Goal: Task Accomplishment & Management: Use online tool/utility

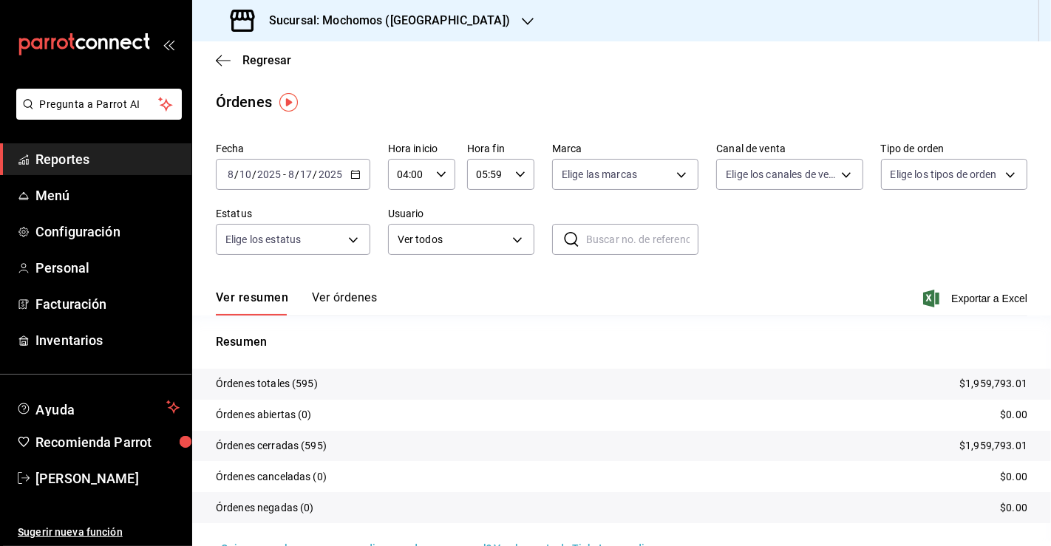
click at [96, 167] on span "Reportes" at bounding box center [107, 159] width 144 height 20
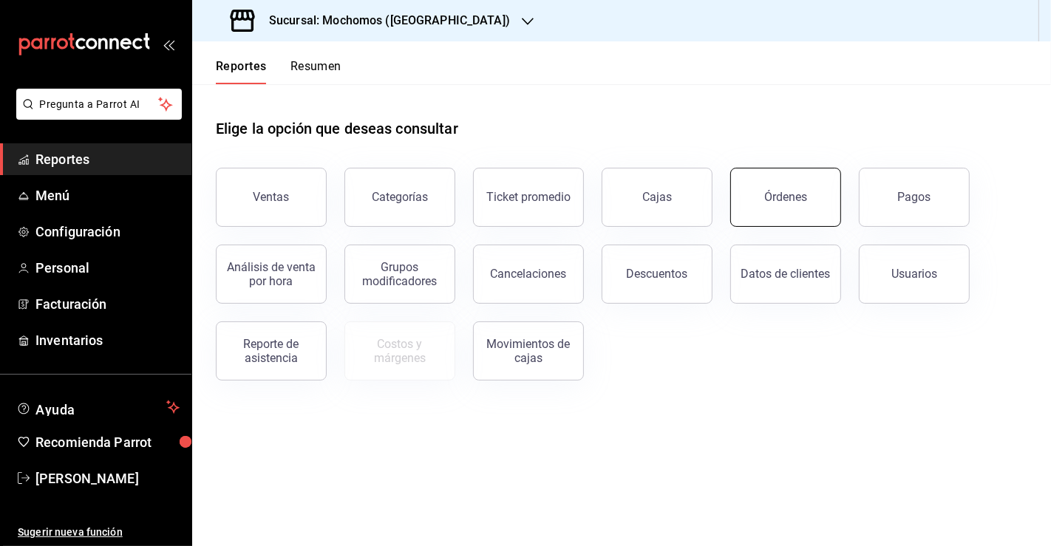
click at [785, 199] on div "Órdenes" at bounding box center [785, 197] width 43 height 14
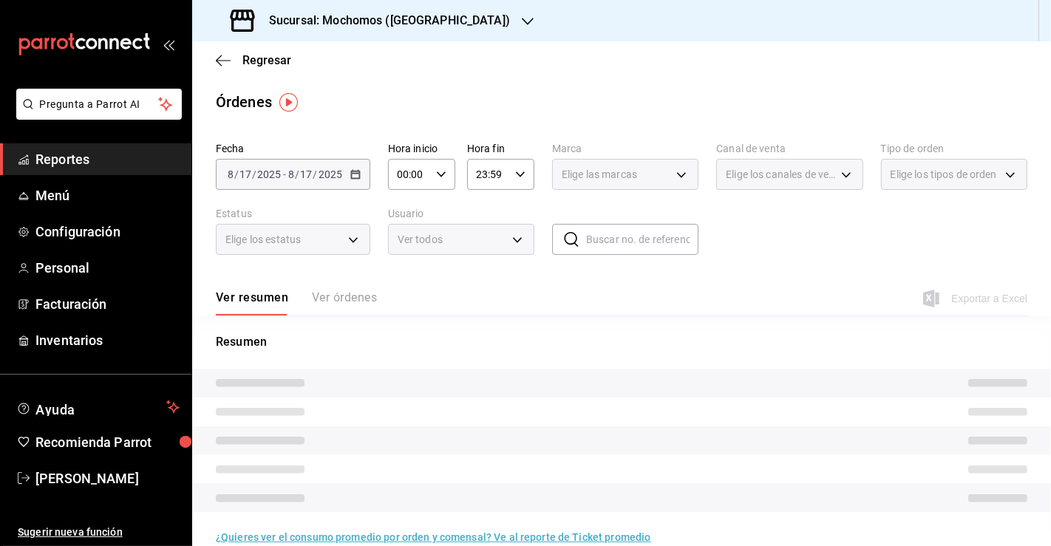
click at [366, 178] on div "[DATE] [DATE] - [DATE] [DATE]" at bounding box center [293, 174] width 154 height 31
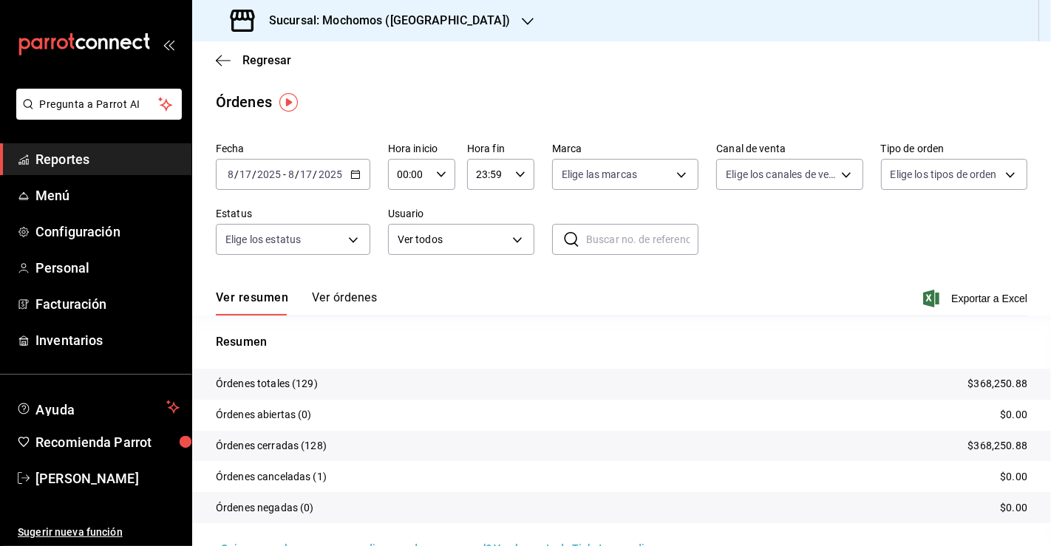
click at [361, 177] on div "[DATE] [DATE] - [DATE] [DATE]" at bounding box center [293, 174] width 154 height 31
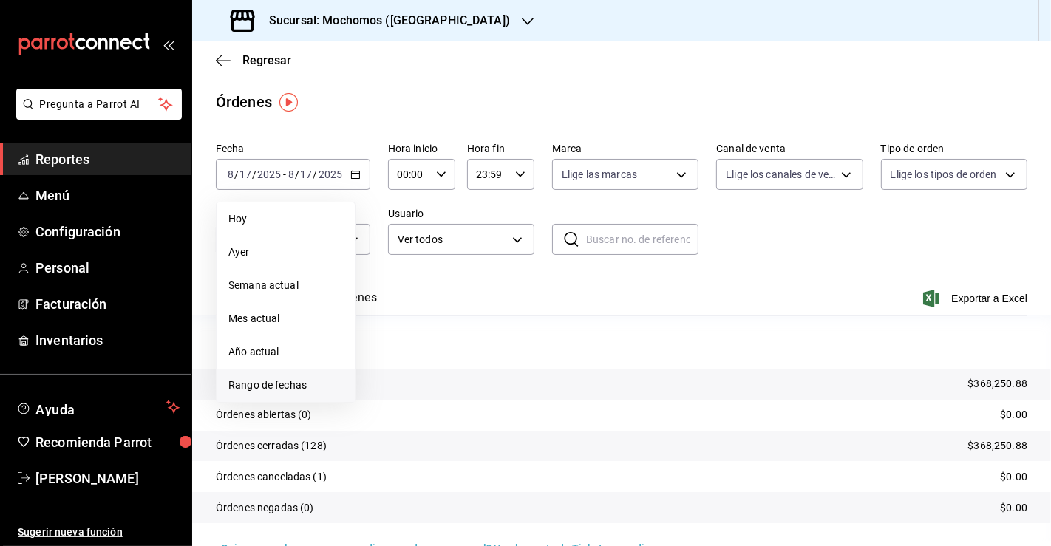
click at [307, 389] on span "Rango de fechas" at bounding box center [285, 386] width 115 height 16
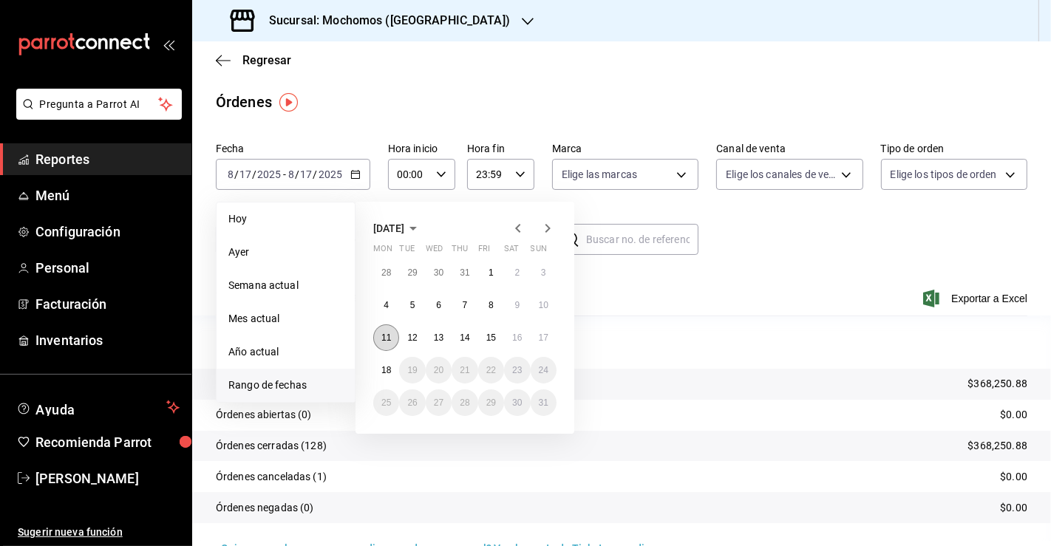
click at [389, 338] on abbr "11" at bounding box center [386, 337] width 10 height 10
click at [390, 363] on button "18" at bounding box center [386, 370] width 26 height 27
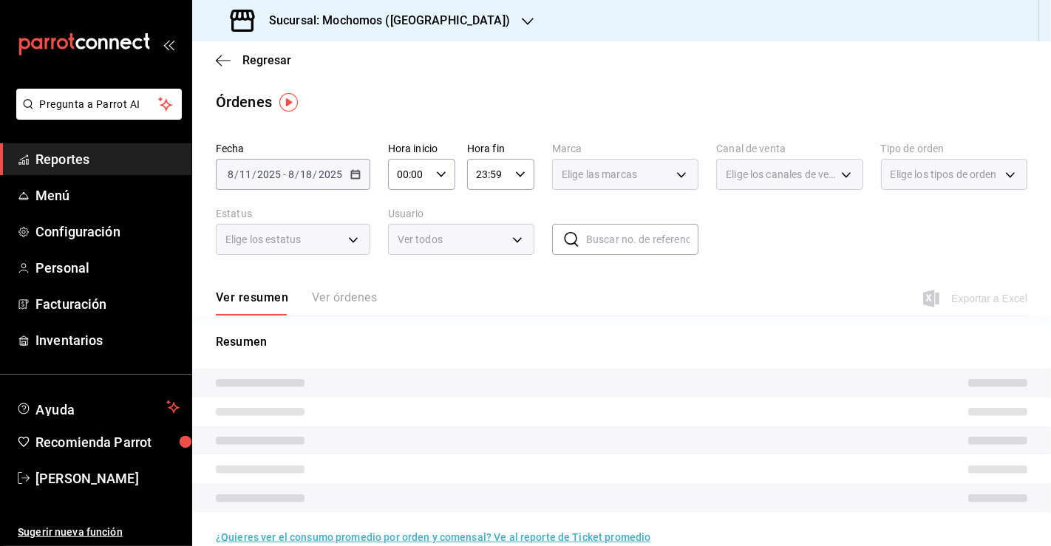
click at [441, 175] on icon "button" at bounding box center [441, 174] width 10 height 10
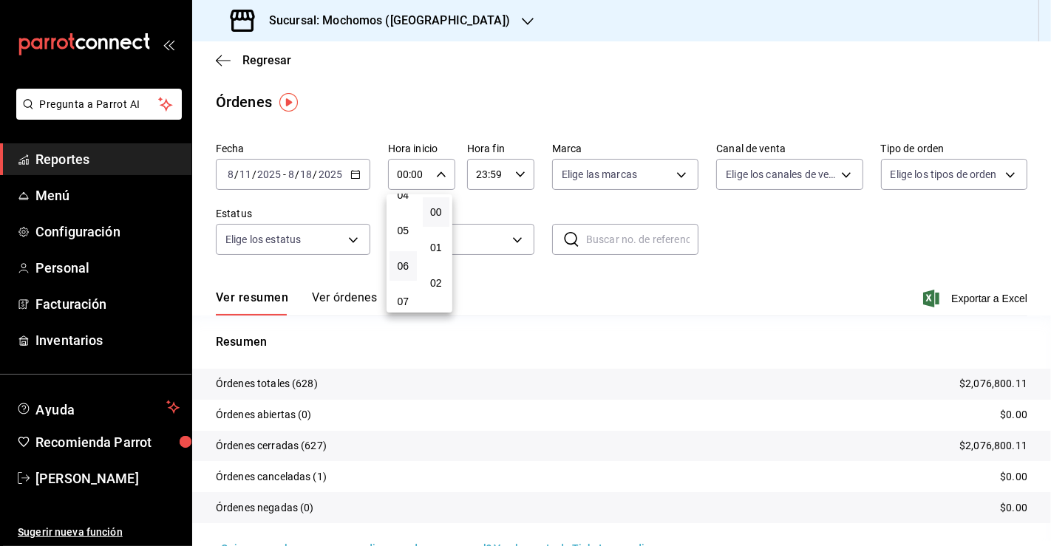
scroll to position [164, 0]
click at [402, 225] on span "05" at bounding box center [403, 225] width 10 height 12
type input "05:00"
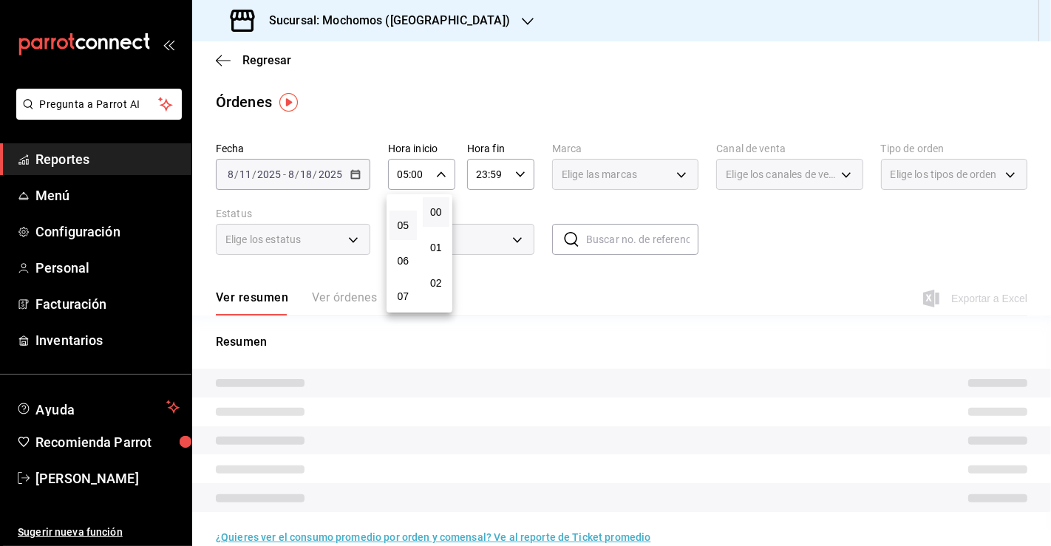
click at [551, 112] on div at bounding box center [525, 273] width 1051 height 546
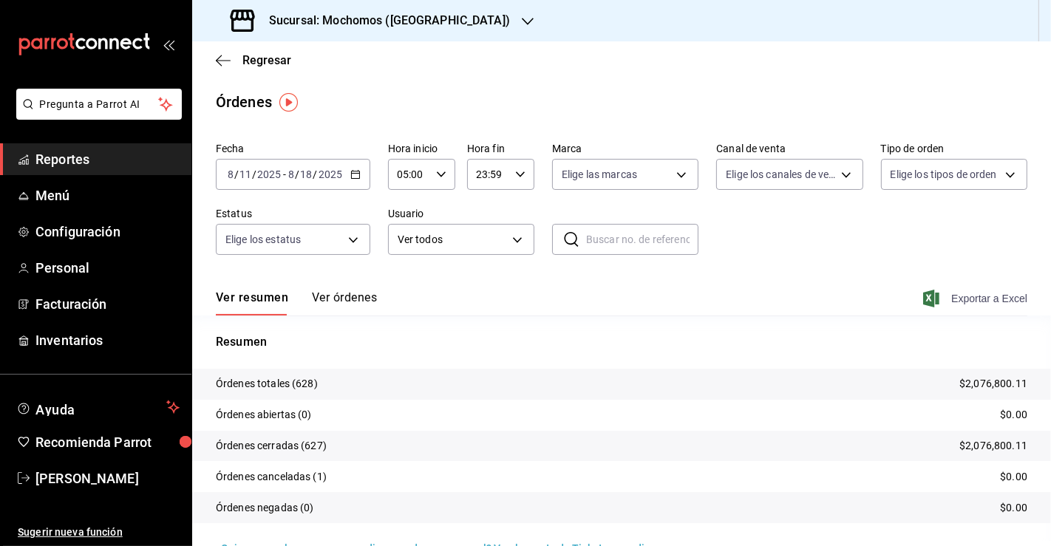
click at [952, 296] on span "Exportar a Excel" at bounding box center [976, 299] width 101 height 18
click at [75, 155] on span "Reportes" at bounding box center [107, 159] width 144 height 20
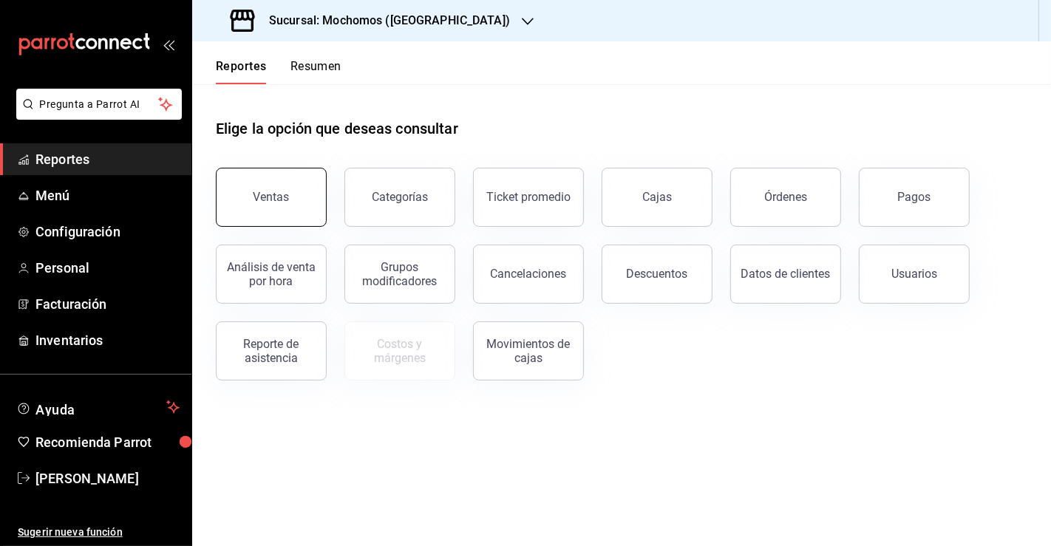
click at [283, 195] on div "Ventas" at bounding box center [271, 197] width 36 height 14
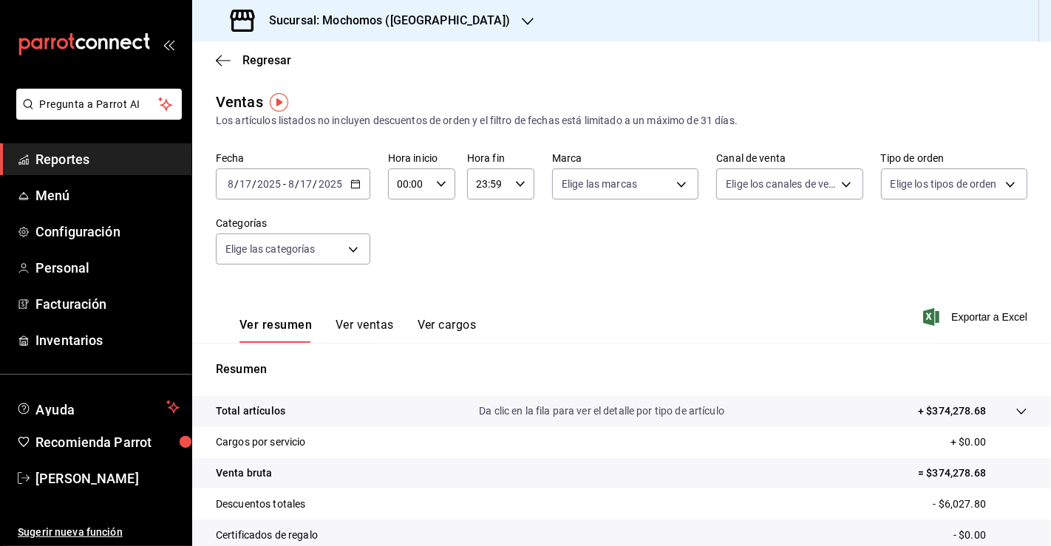
click at [355, 185] on icon "button" at bounding box center [355, 184] width 10 height 10
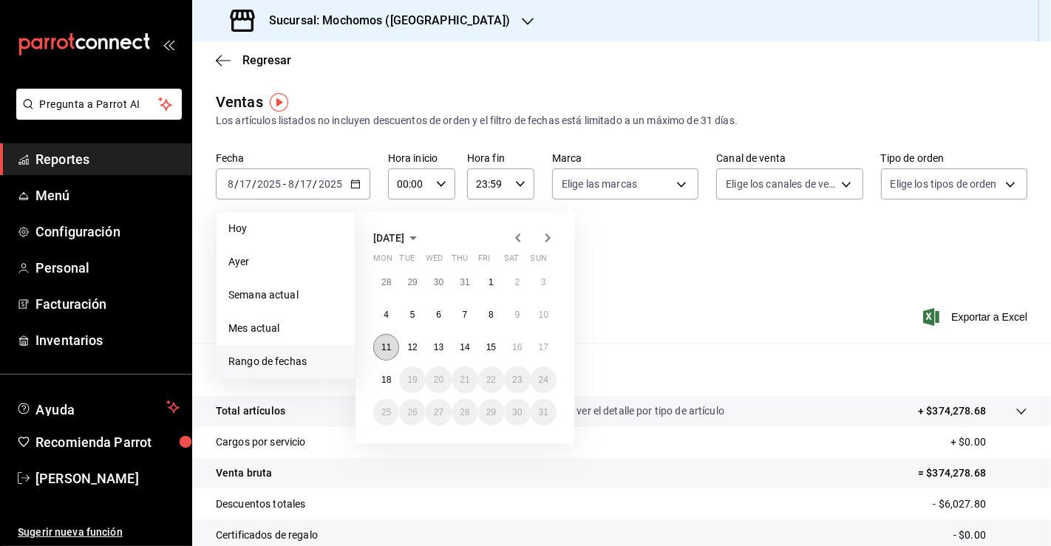
click at [386, 345] on abbr "11" at bounding box center [386, 347] width 10 height 10
click at [420, 339] on button "12" at bounding box center [412, 347] width 26 height 27
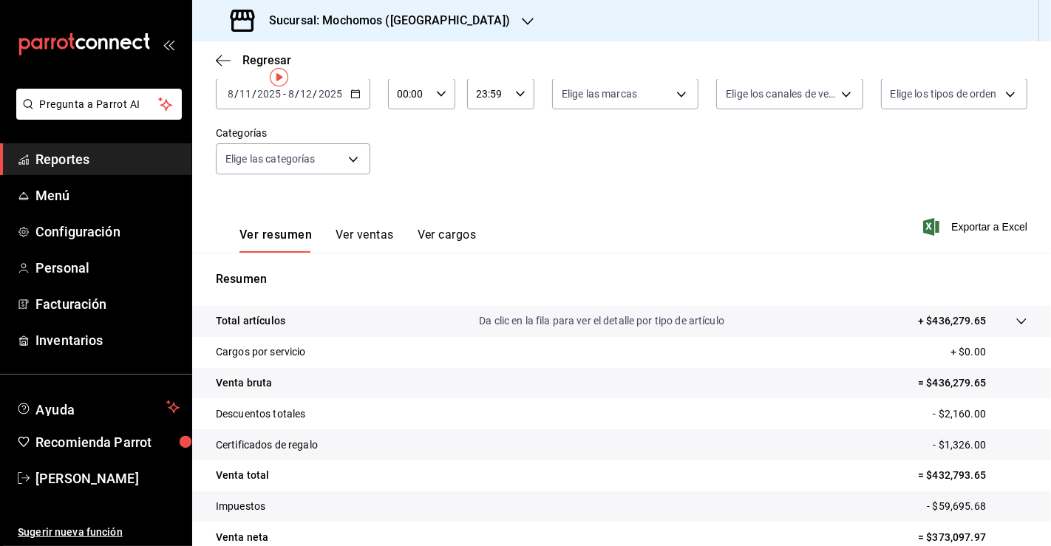
scroll to position [162, 0]
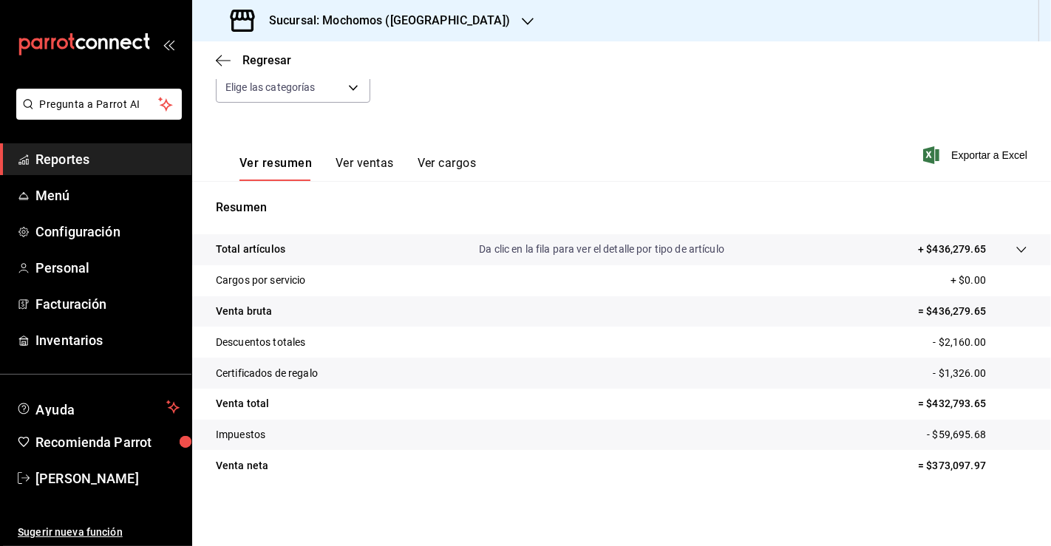
click at [945, 462] on p "= $373,097.97" at bounding box center [972, 466] width 109 height 16
click at [944, 461] on p "= $373,097.97" at bounding box center [972, 466] width 109 height 16
copy p "373,097.97"
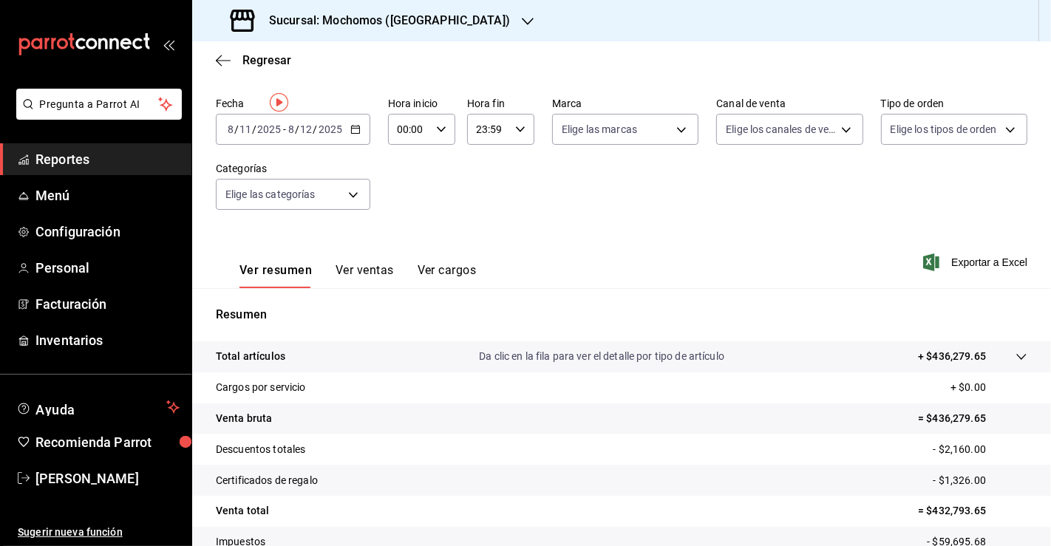
scroll to position [0, 0]
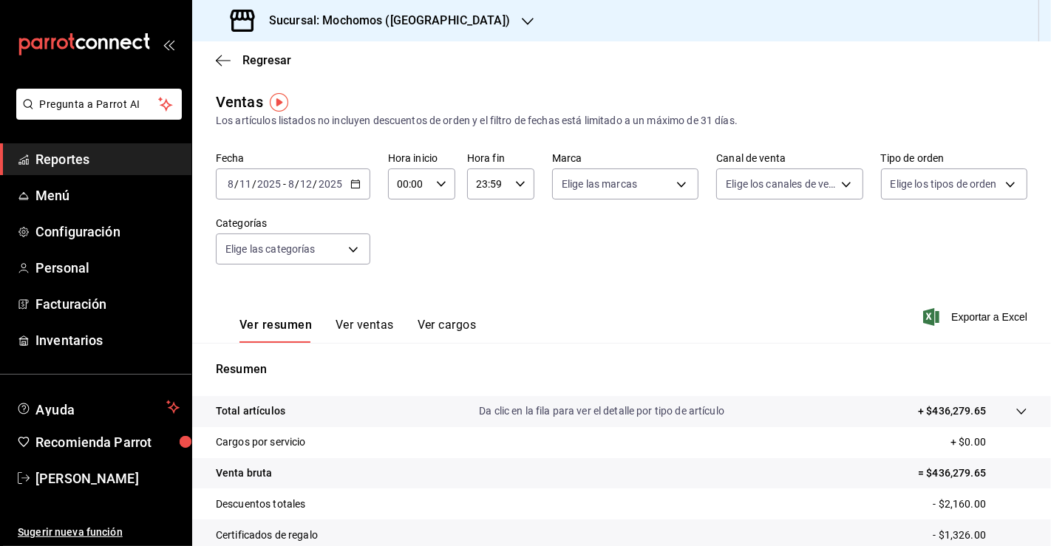
click at [430, 180] on div "00:00 Hora inicio" at bounding box center [421, 183] width 67 height 31
click at [407, 238] on span "05" at bounding box center [403, 235] width 10 height 12
type input "05:00"
click at [506, 183] on div at bounding box center [525, 273] width 1051 height 546
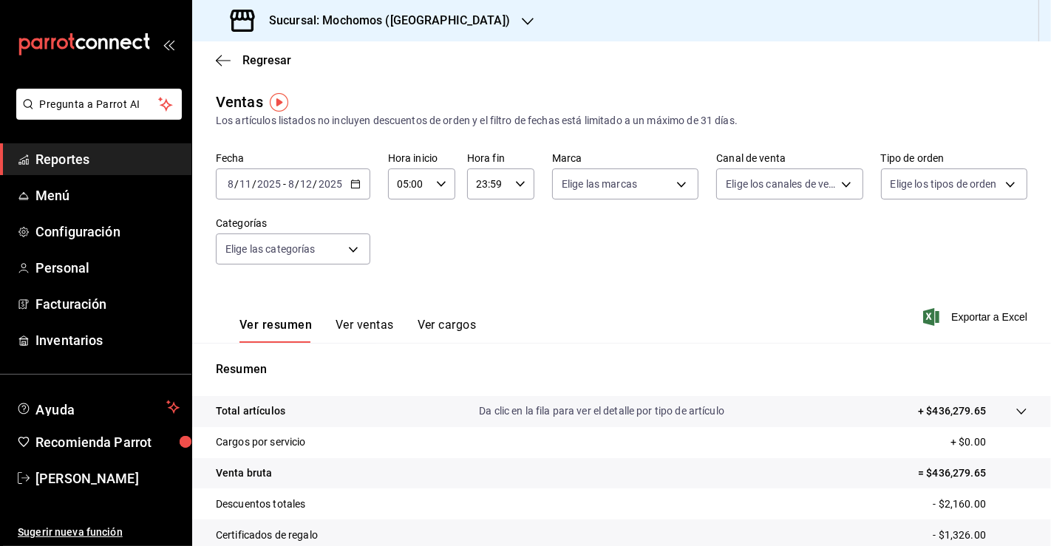
click at [496, 184] on input "23:59" at bounding box center [488, 184] width 42 height 30
click at [480, 241] on span "05" at bounding box center [481, 235] width 10 height 12
type input "05:59"
click at [853, 406] on div at bounding box center [525, 273] width 1051 height 546
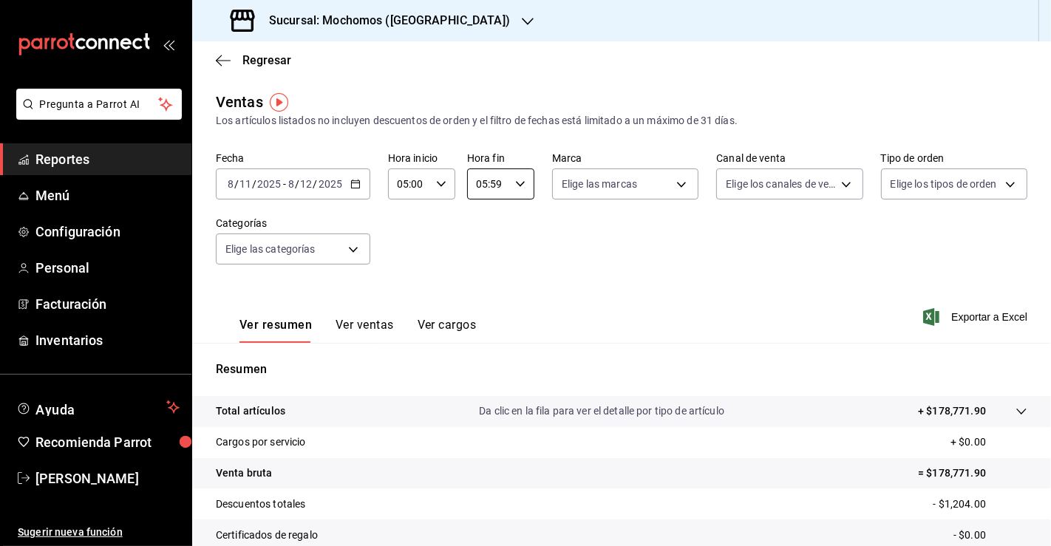
click at [830, 345] on div "Resumen Total artículos Da clic en la fila para ver el detalle por tipo de artí…" at bounding box center [621, 502] width 858 height 318
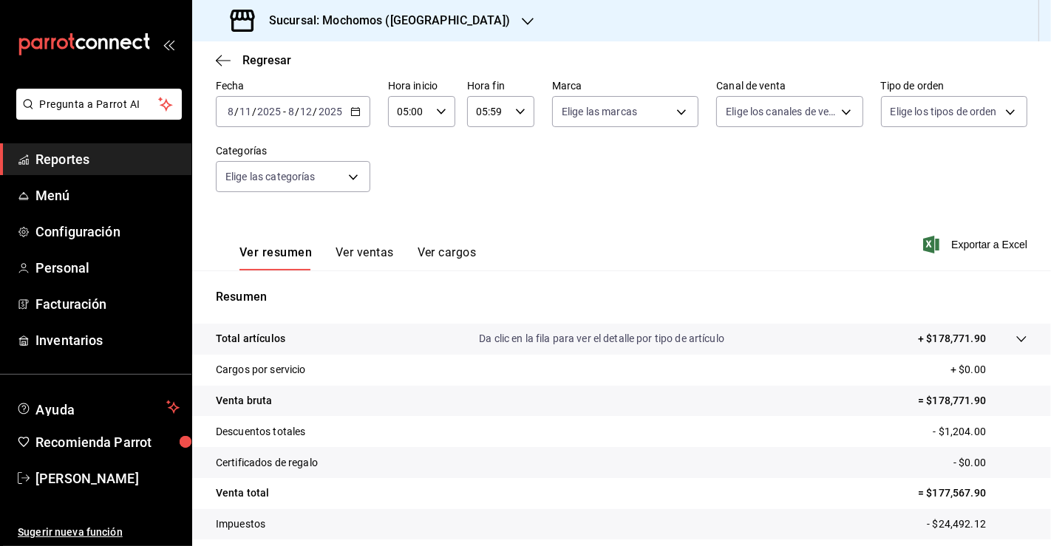
scroll to position [162, 0]
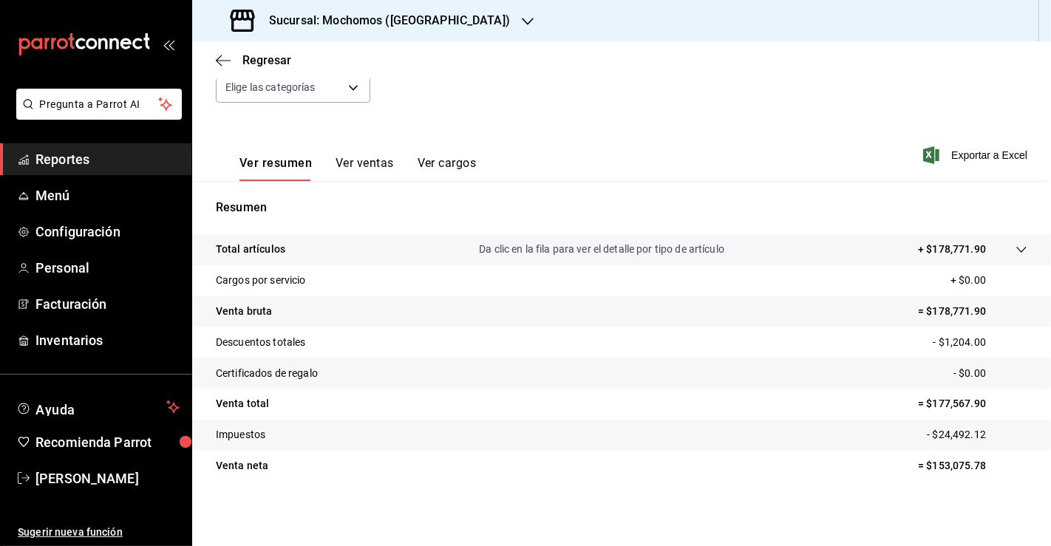
click at [949, 403] on p "= $177,567.90" at bounding box center [972, 404] width 109 height 16
click at [962, 461] on p "= $153,075.78" at bounding box center [972, 466] width 109 height 16
copy p "153,075.78"
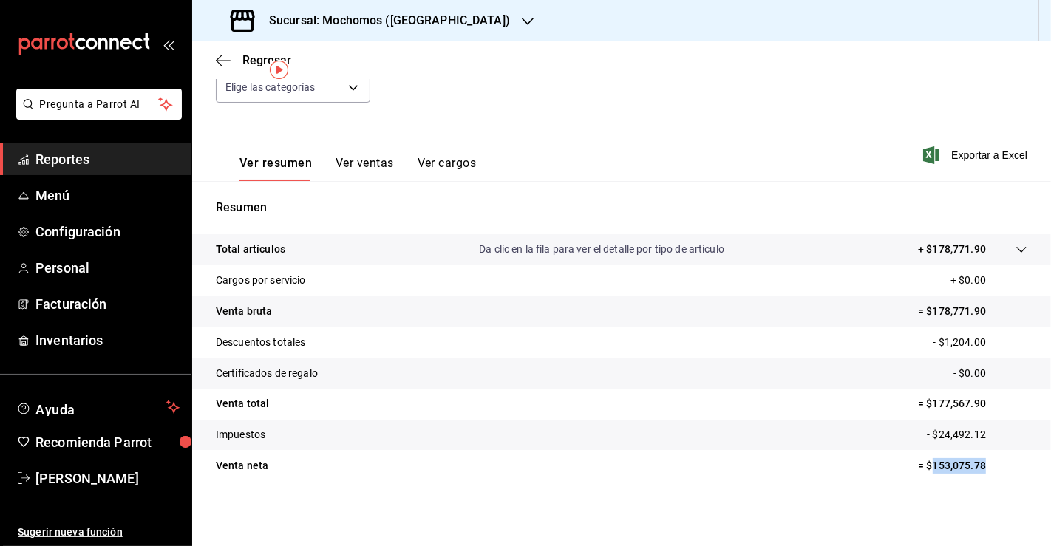
scroll to position [0, 0]
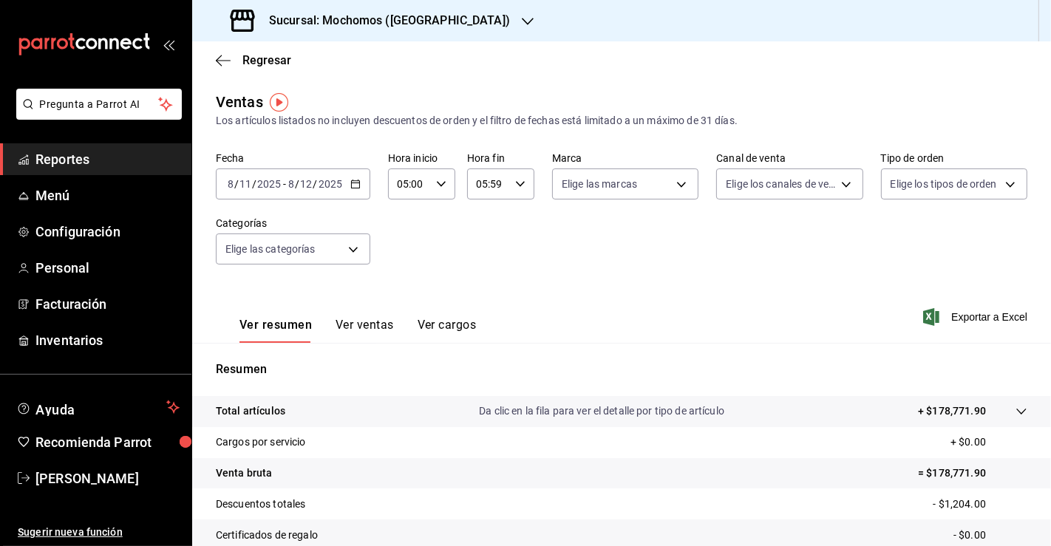
click at [365, 180] on div "[DATE] [DATE] - [DATE] [DATE]" at bounding box center [293, 183] width 154 height 31
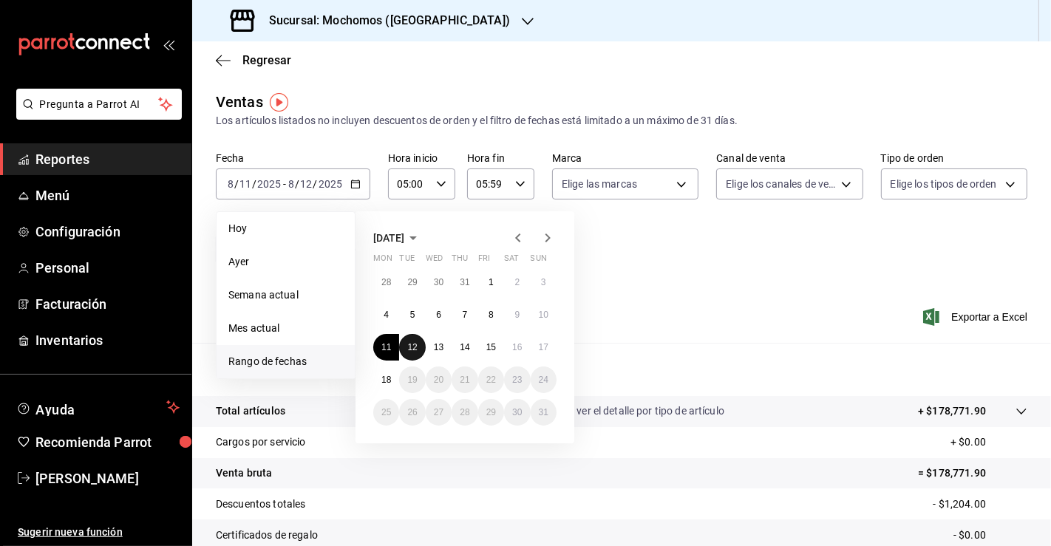
click at [415, 348] on abbr "12" at bounding box center [412, 347] width 10 height 10
click at [437, 342] on abbr "13" at bounding box center [439, 347] width 10 height 10
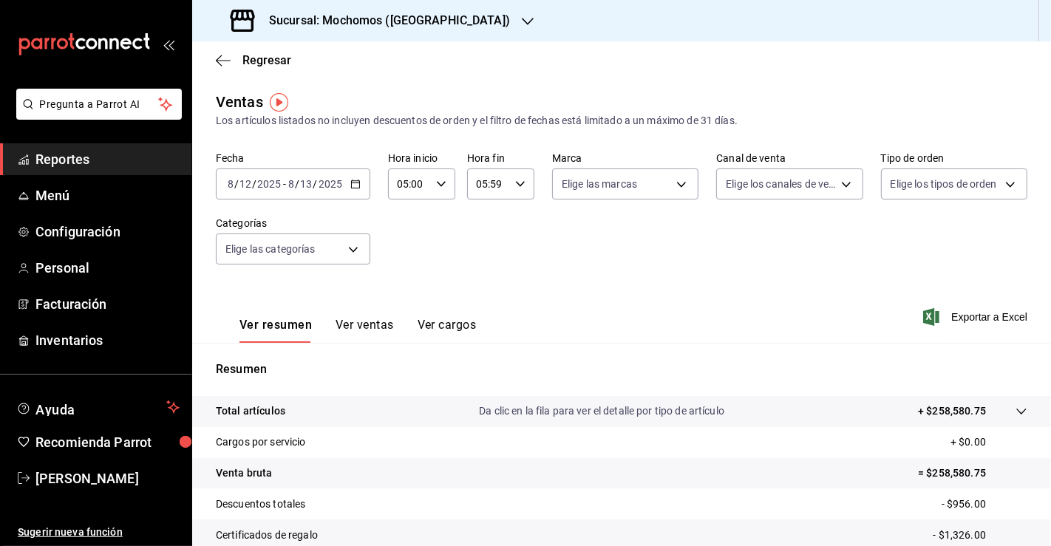
click at [757, 343] on div "Resumen Total artículos Da clic en la fila para ver el detalle por tipo de artí…" at bounding box center [621, 502] width 858 height 318
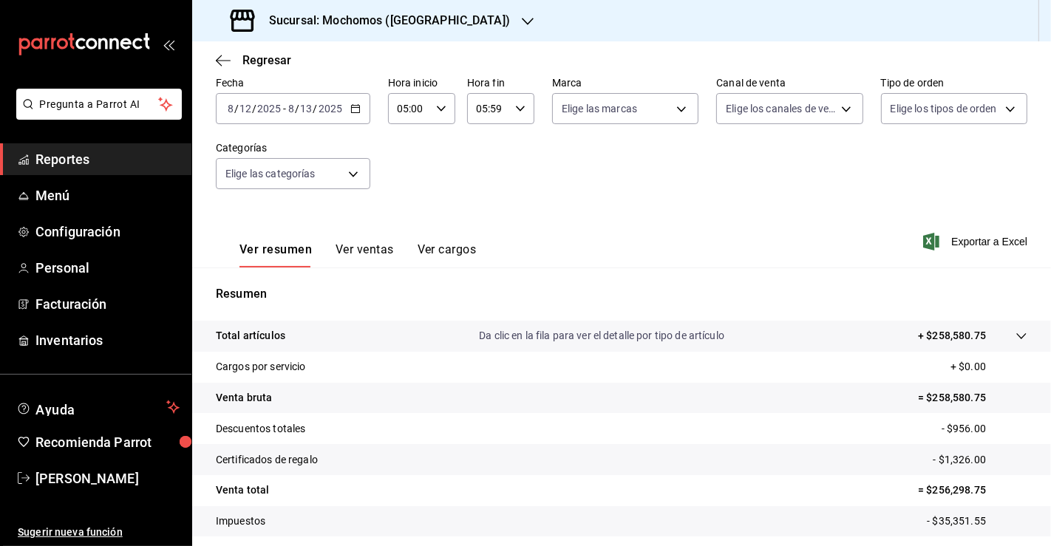
scroll to position [162, 0]
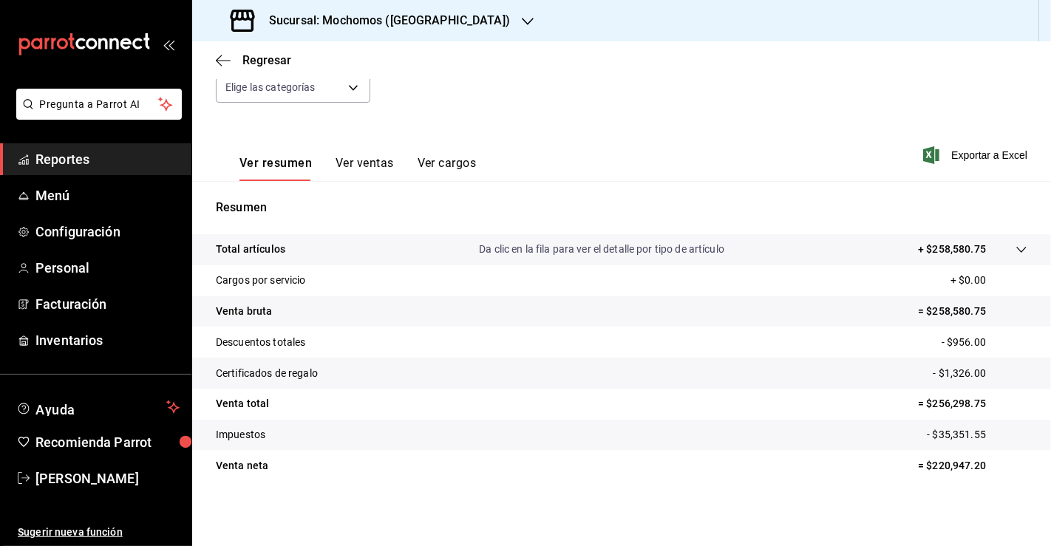
click at [939, 468] on p "= $220,947.20" at bounding box center [972, 466] width 109 height 16
copy p "220,947.20"
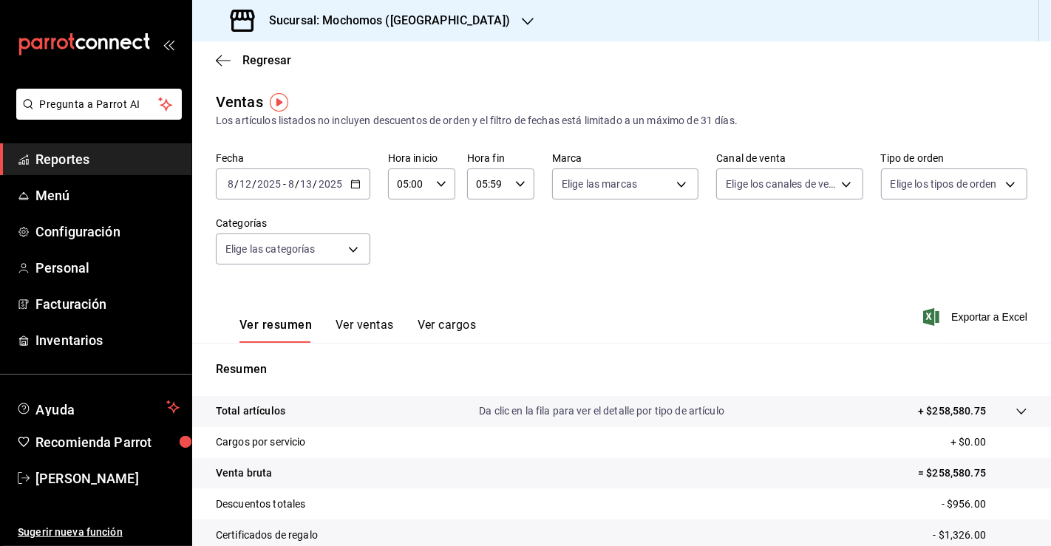
click at [341, 185] on div "[DATE] [DATE]" at bounding box center [315, 184] width 58 height 12
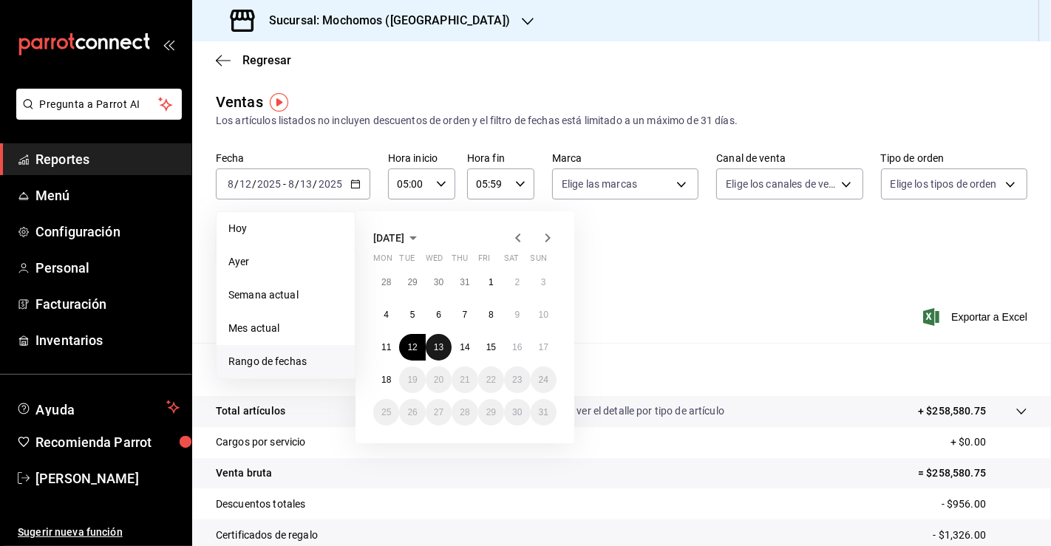
click at [436, 345] on abbr "13" at bounding box center [439, 347] width 10 height 10
click at [469, 350] on abbr "14" at bounding box center [465, 347] width 10 height 10
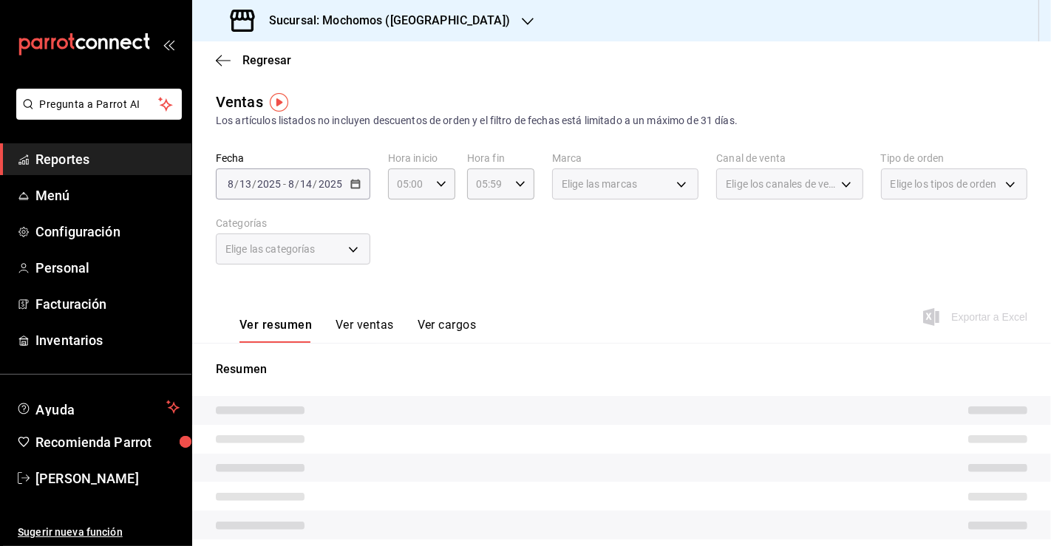
click at [778, 334] on div "Ver resumen Ver ventas Ver cargos Exportar a Excel" at bounding box center [621, 312] width 858 height 61
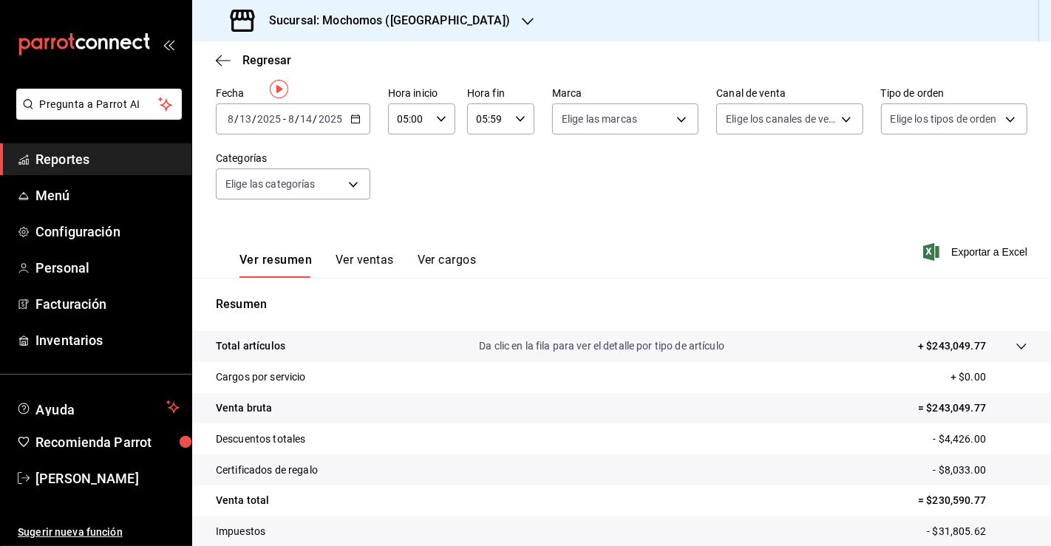
scroll to position [162, 0]
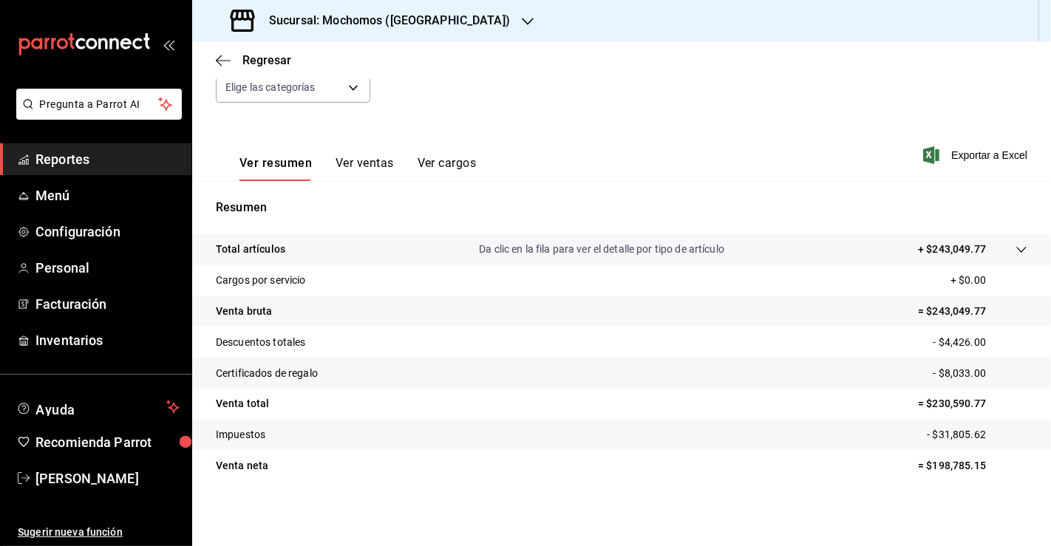
click at [948, 460] on p "= $198,785.15" at bounding box center [972, 466] width 109 height 16
copy p "198,785.15"
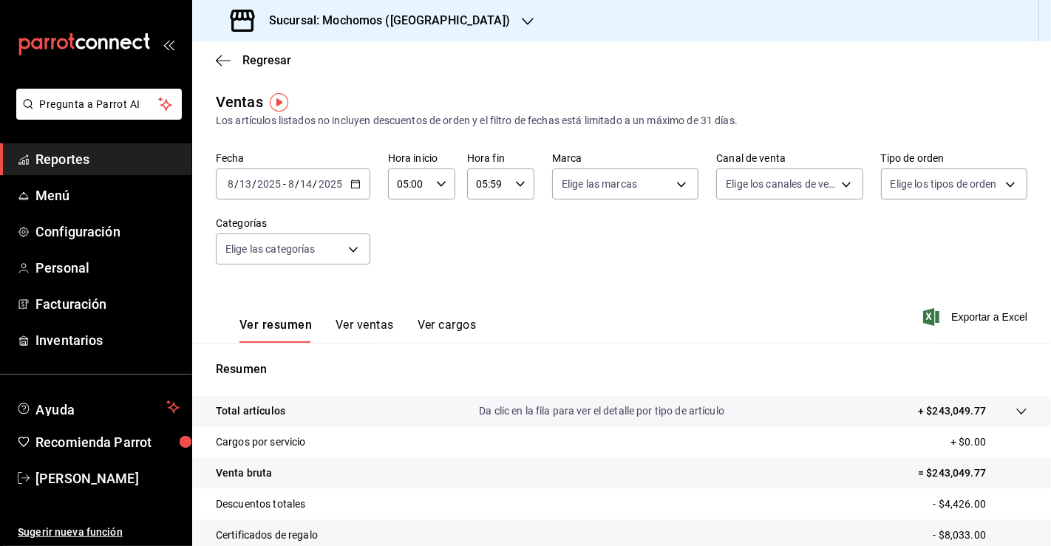
click at [361, 182] on div "[DATE] [DATE] - [DATE] [DATE]" at bounding box center [293, 183] width 154 height 31
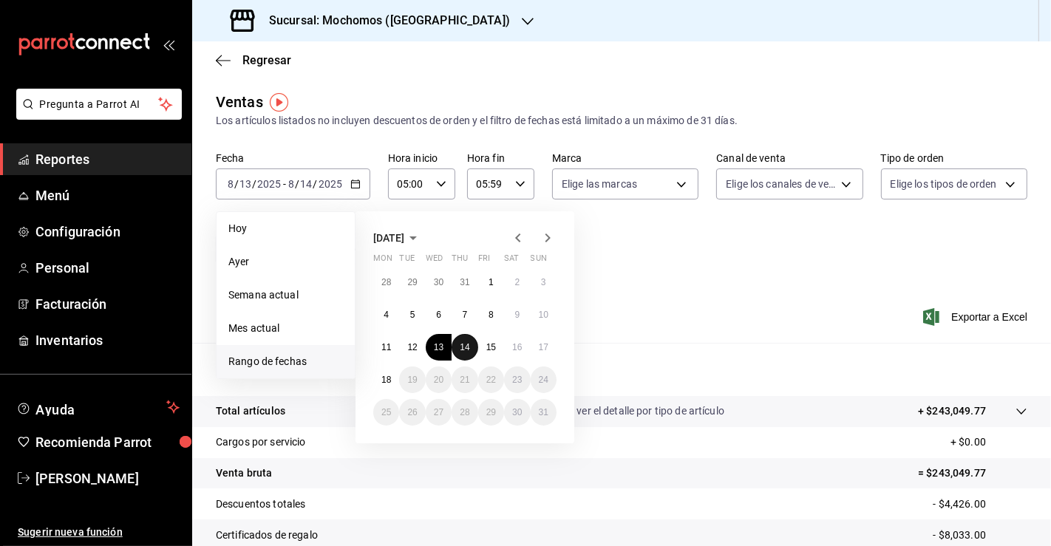
click at [468, 344] on abbr "14" at bounding box center [465, 347] width 10 height 10
click at [491, 344] on abbr "15" at bounding box center [491, 347] width 10 height 10
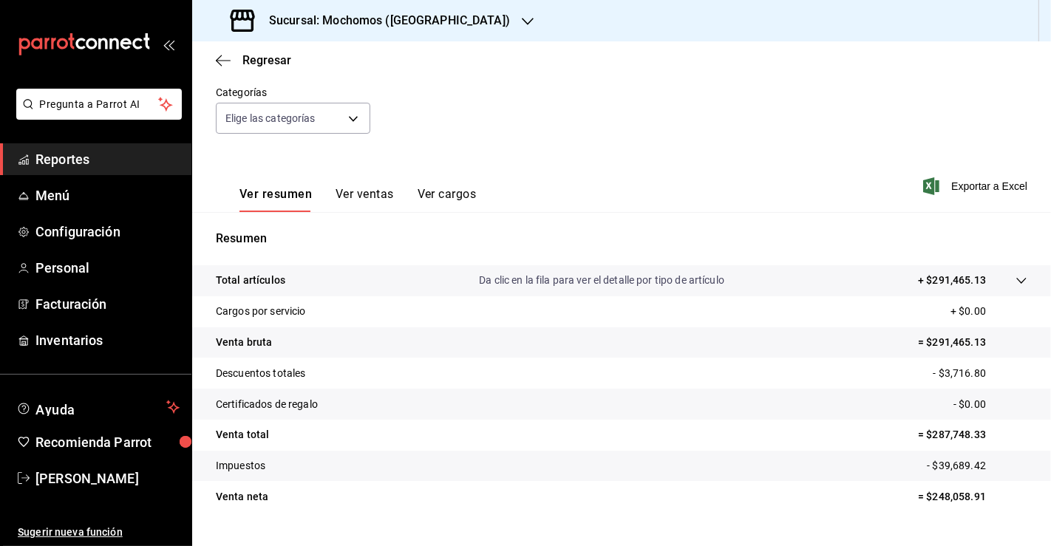
scroll to position [162, 0]
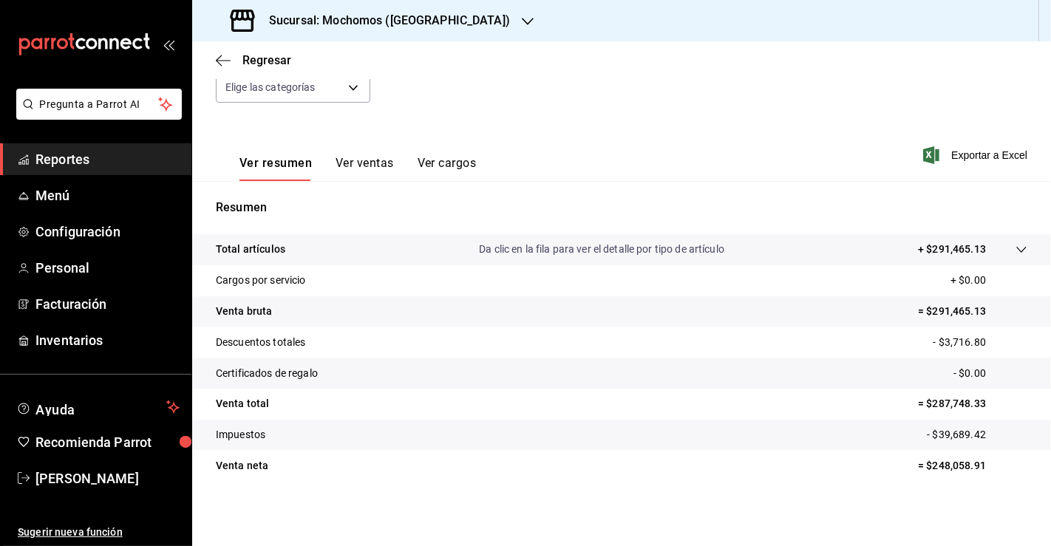
click at [962, 468] on p "= $248,058.91" at bounding box center [972, 466] width 109 height 16
copy p "248,058.91"
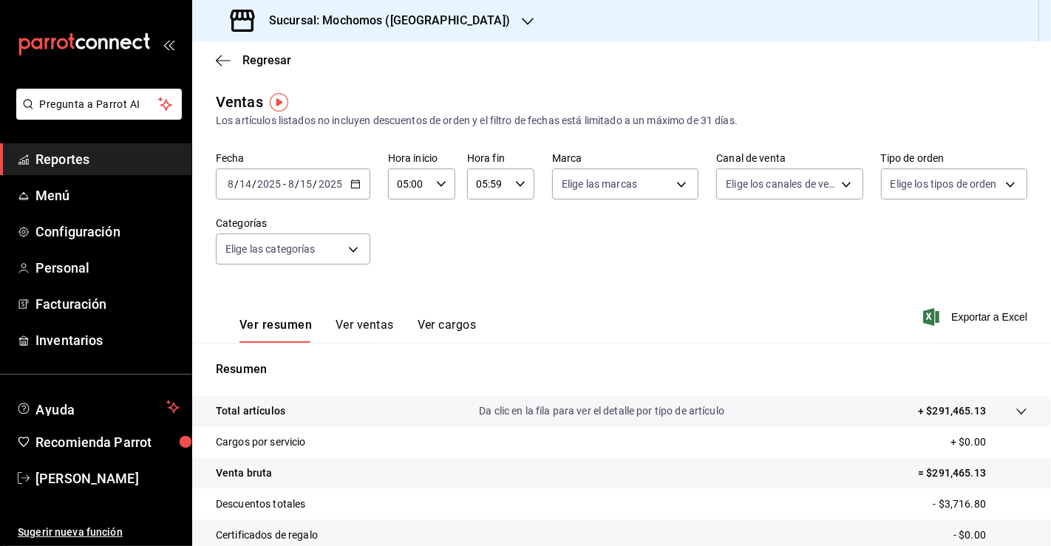
click at [346, 184] on div "[DATE] [DATE] - [DATE] [DATE]" at bounding box center [293, 183] width 154 height 31
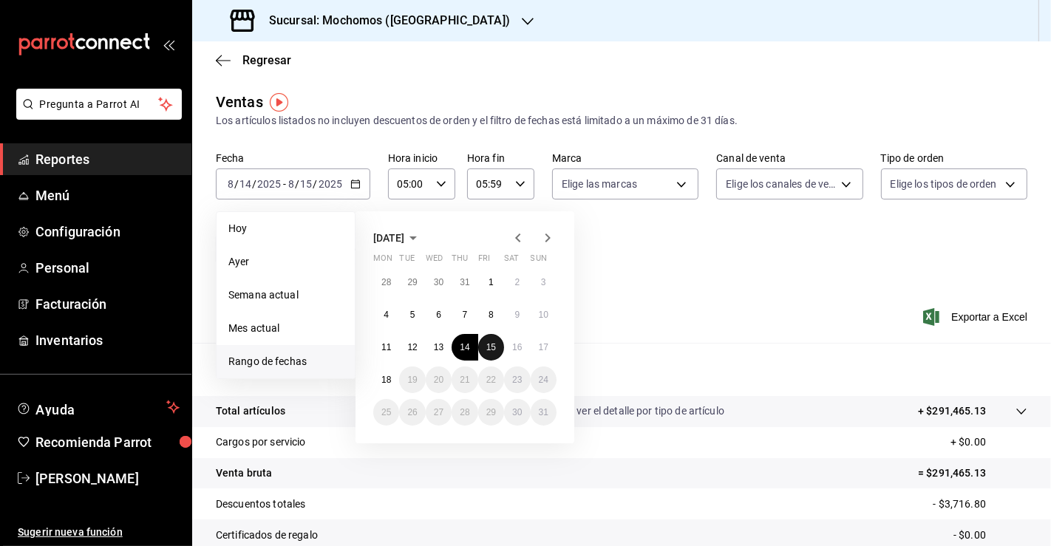
click at [491, 347] on abbr "15" at bounding box center [491, 347] width 10 height 10
click at [509, 345] on button "16" at bounding box center [517, 347] width 26 height 27
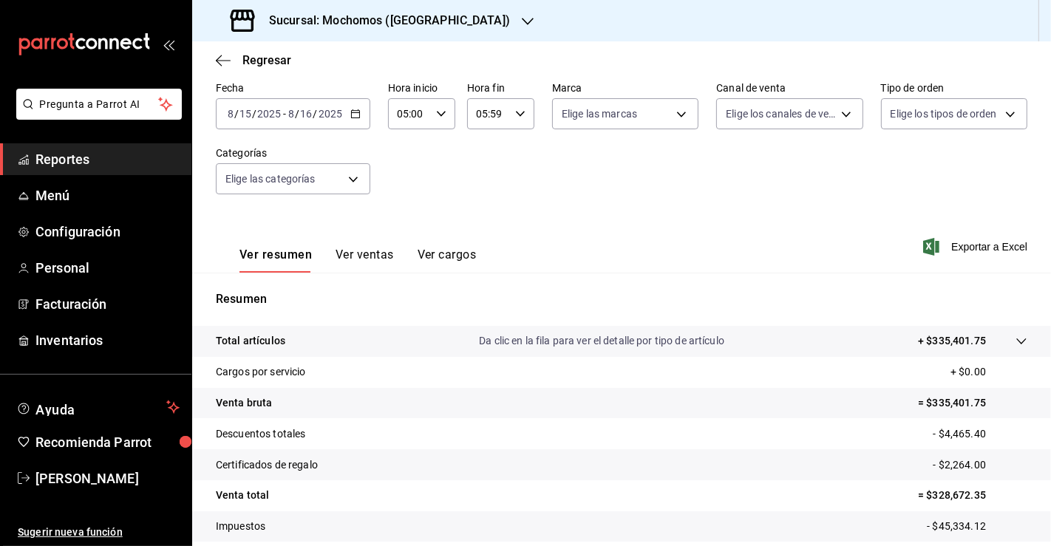
scroll to position [162, 0]
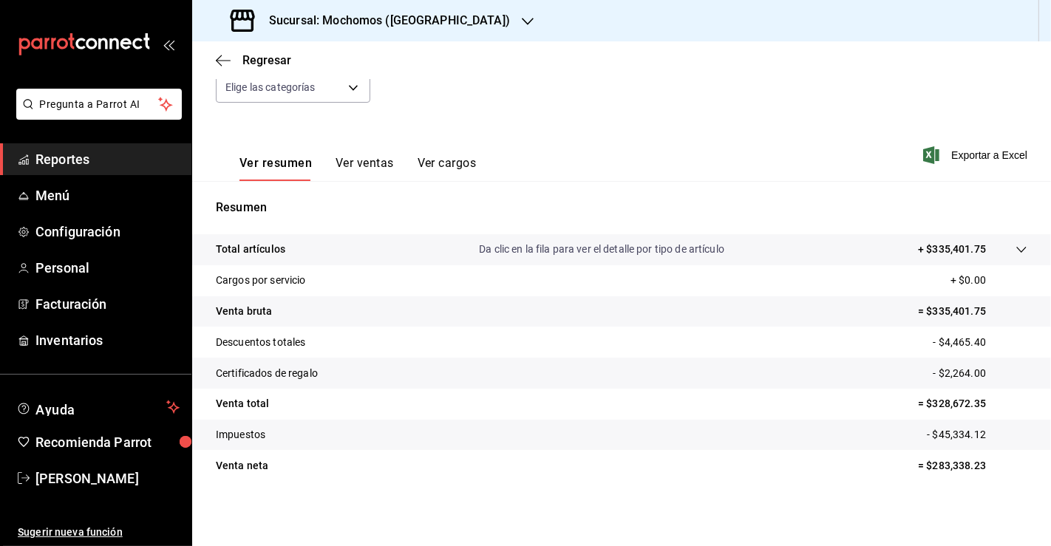
click at [949, 462] on p "= $283,338.23" at bounding box center [972, 466] width 109 height 16
copy p "283,338.23"
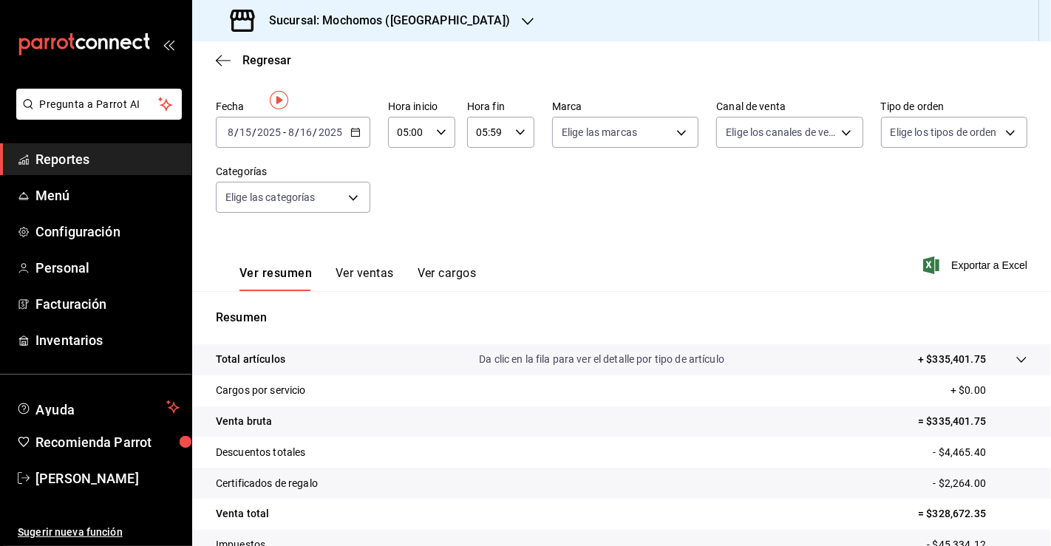
scroll to position [0, 0]
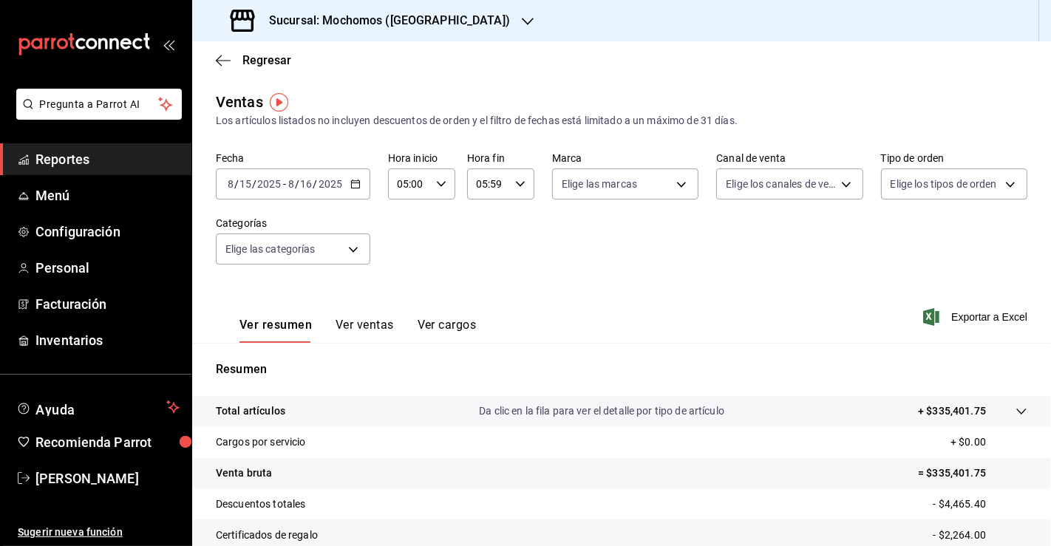
click at [352, 181] on icon "button" at bounding box center [355, 184] width 10 height 10
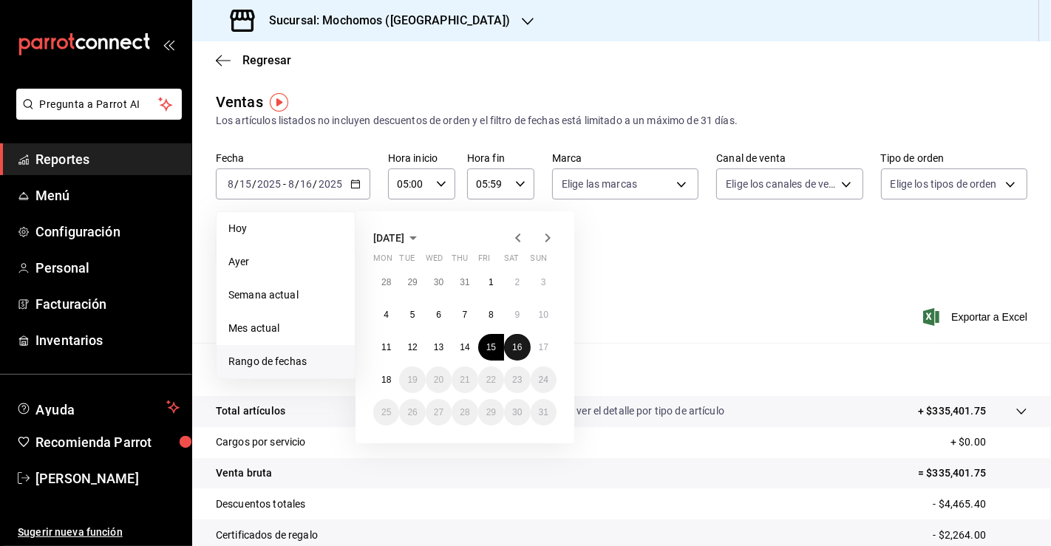
click at [522, 345] on button "16" at bounding box center [517, 347] width 26 height 27
click at [539, 344] on abbr "17" at bounding box center [544, 347] width 10 height 10
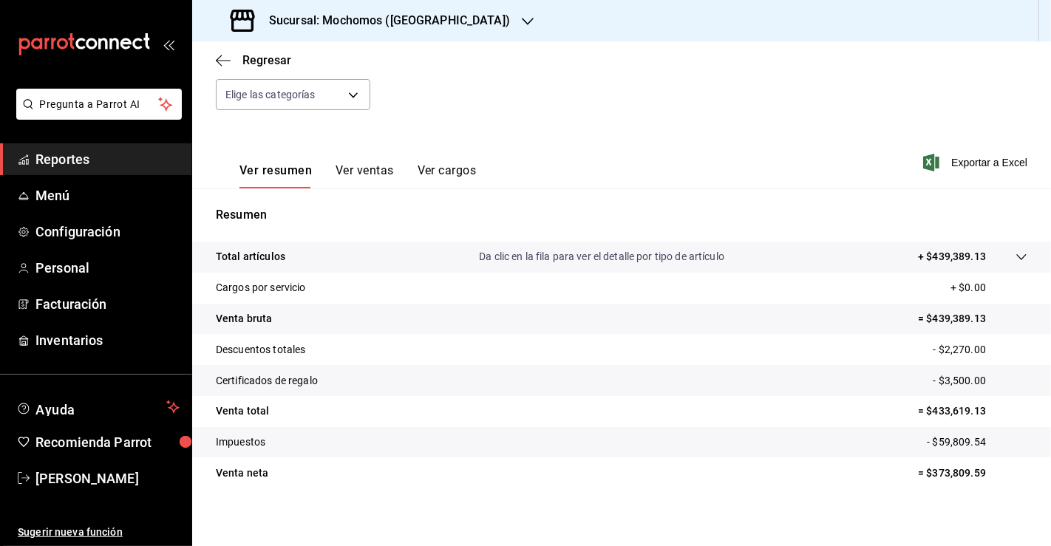
scroll to position [162, 0]
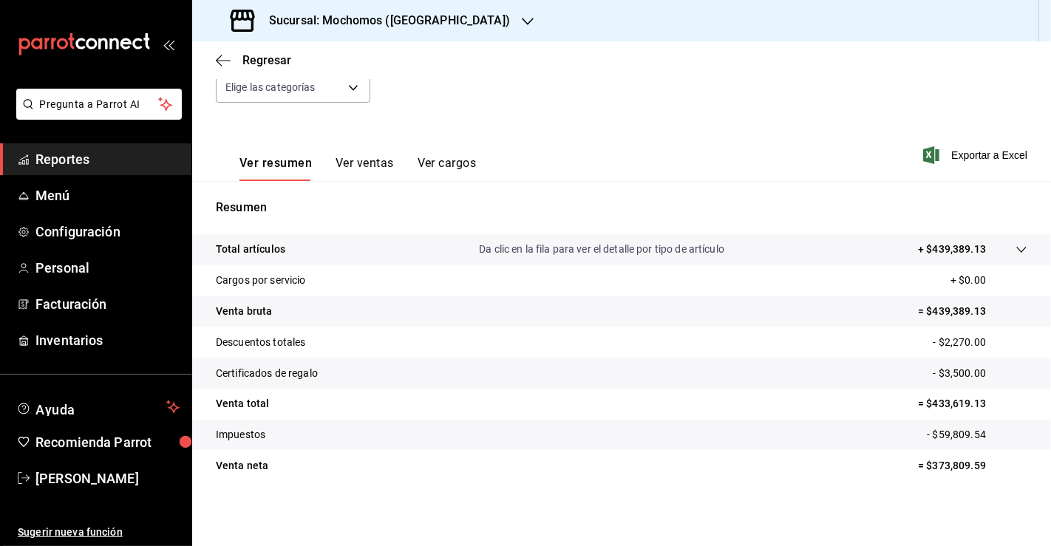
click at [937, 460] on p "= $373,809.59" at bounding box center [972, 466] width 109 height 16
copy p "373,809.59"
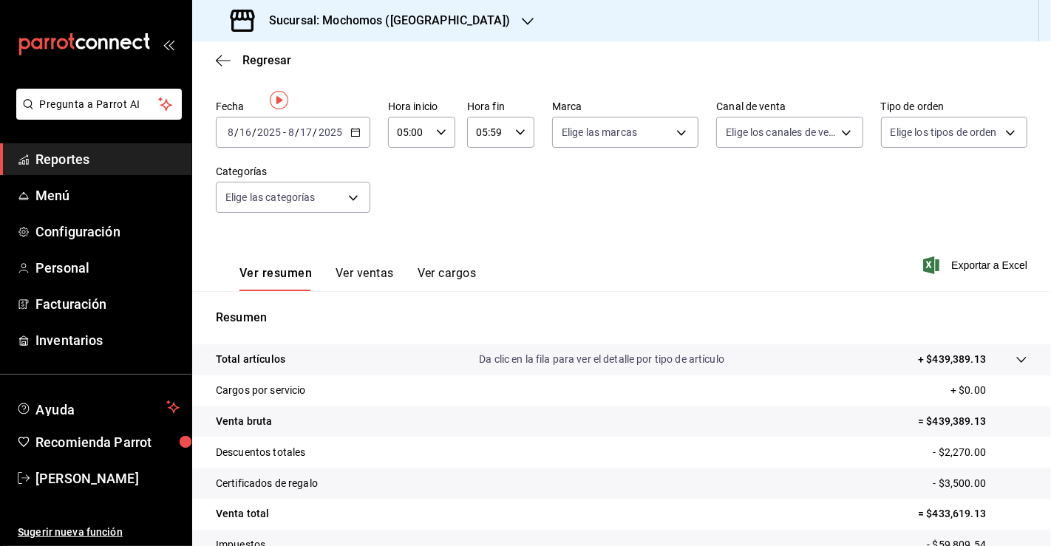
scroll to position [0, 0]
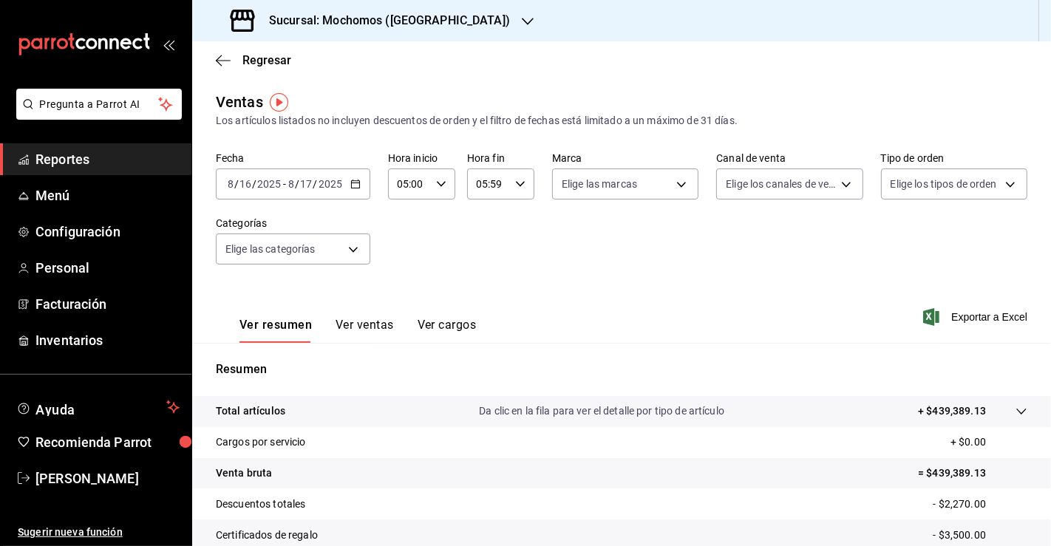
click at [361, 180] on div "[DATE] [DATE] - [DATE] [DATE]" at bounding box center [293, 183] width 154 height 31
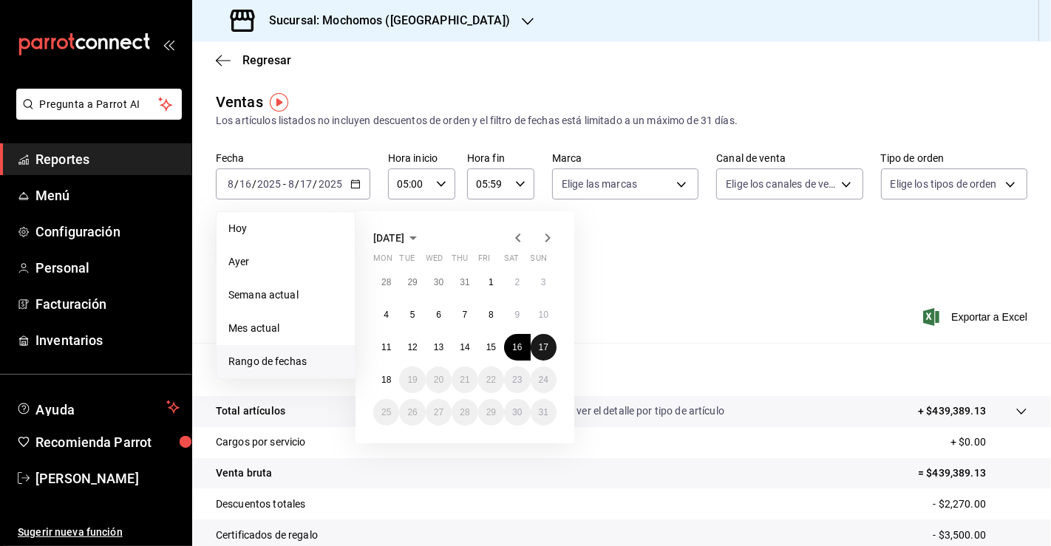
click at [542, 346] on abbr "17" at bounding box center [544, 347] width 10 height 10
click at [377, 377] on button "18" at bounding box center [386, 379] width 26 height 27
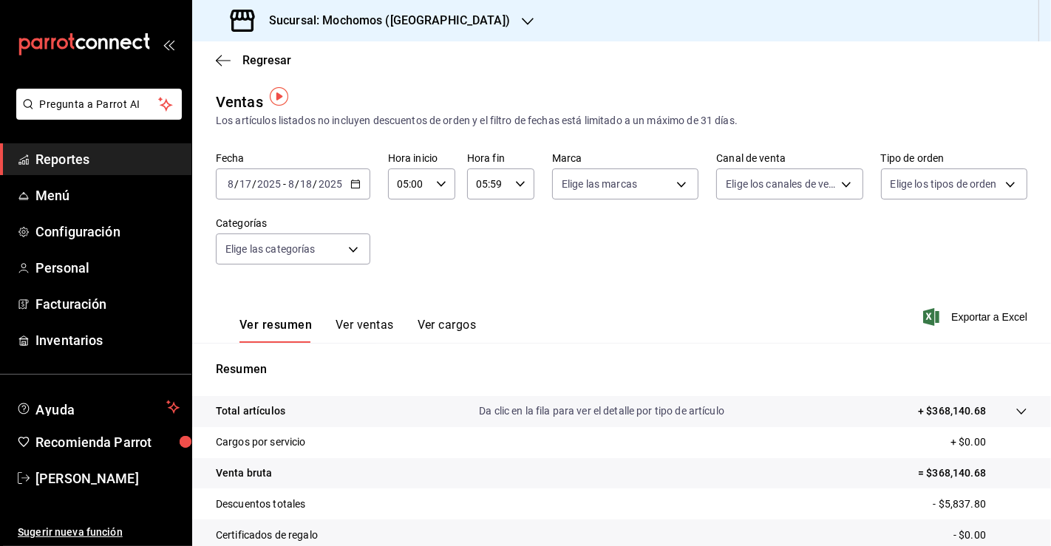
scroll to position [162, 0]
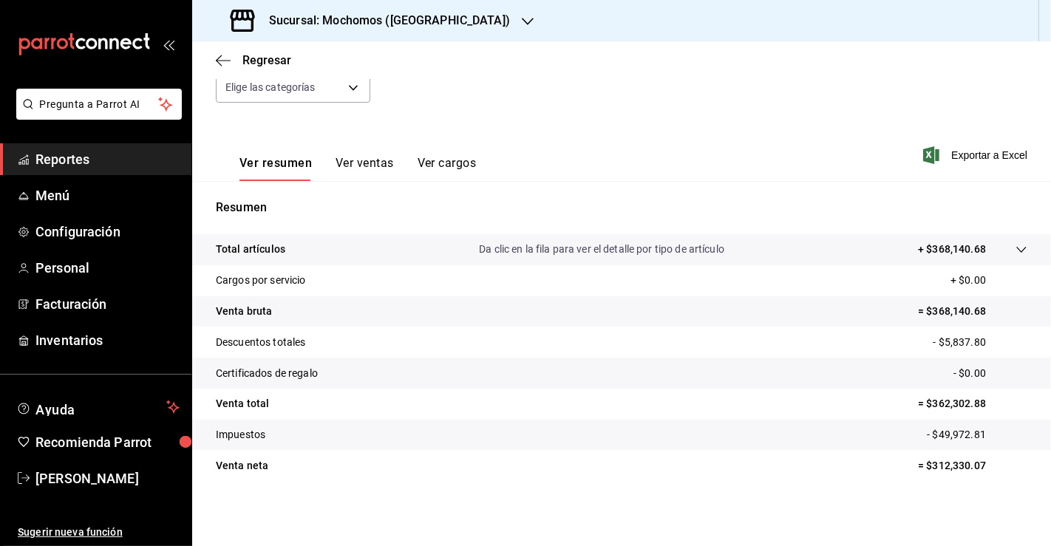
click at [937, 467] on p "= $312,330.07" at bounding box center [972, 466] width 109 height 16
copy p "312,330.07"
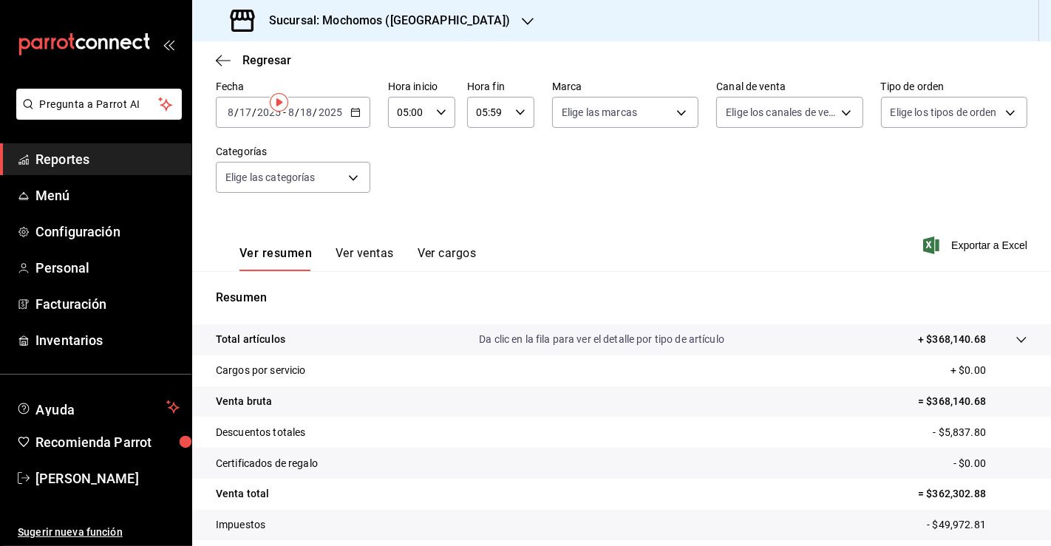
scroll to position [0, 0]
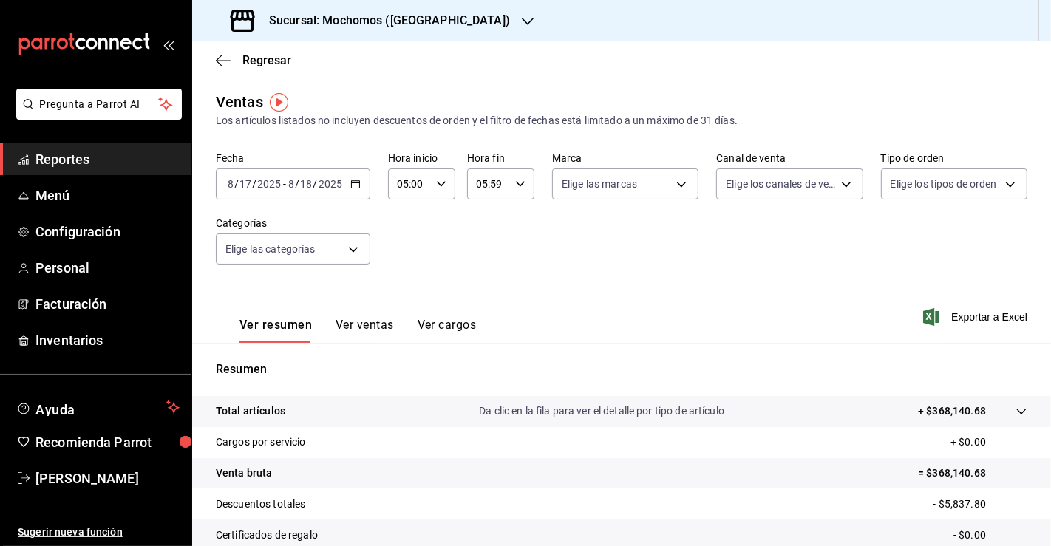
click at [356, 180] on \(Stroke\) "button" at bounding box center [355, 184] width 9 height 8
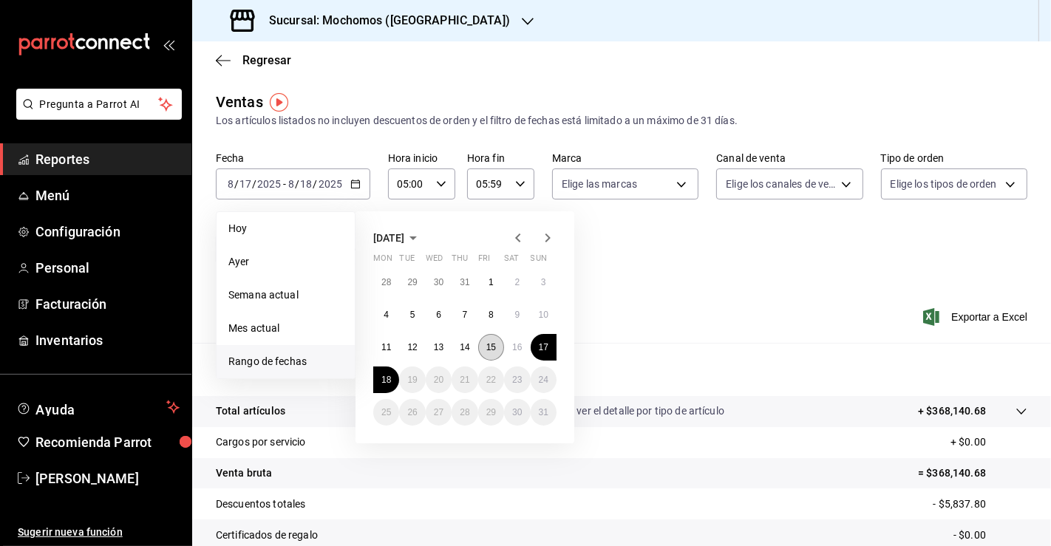
click at [488, 347] on abbr "15" at bounding box center [491, 347] width 10 height 10
click at [512, 347] on abbr "16" at bounding box center [517, 347] width 10 height 10
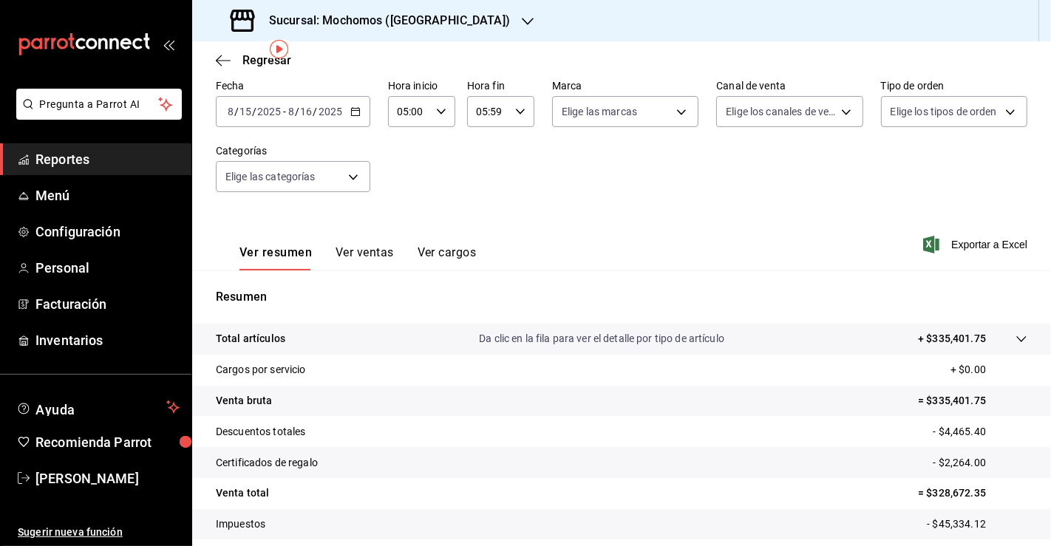
scroll to position [162, 0]
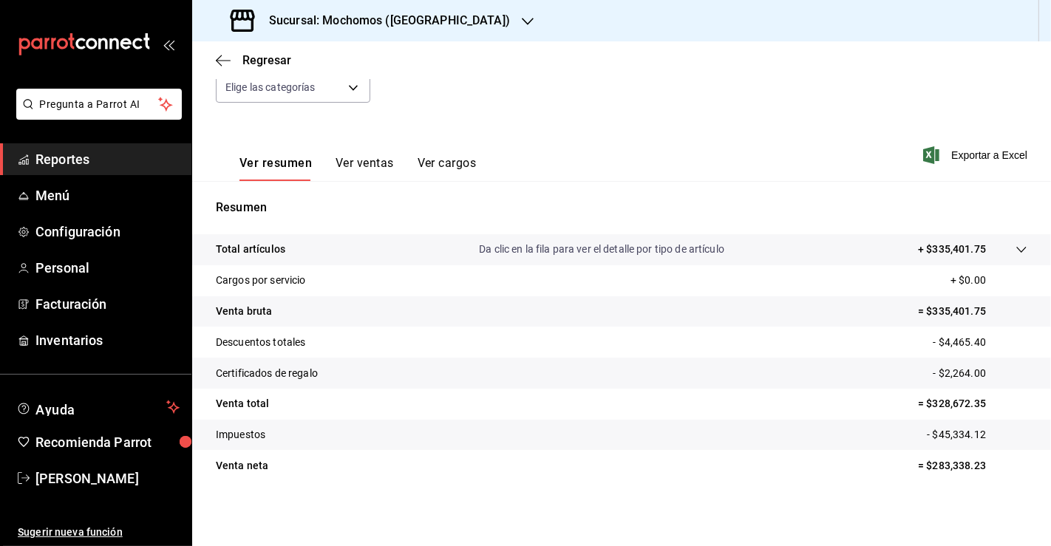
click at [952, 463] on p "= $283,338.23" at bounding box center [972, 466] width 109 height 16
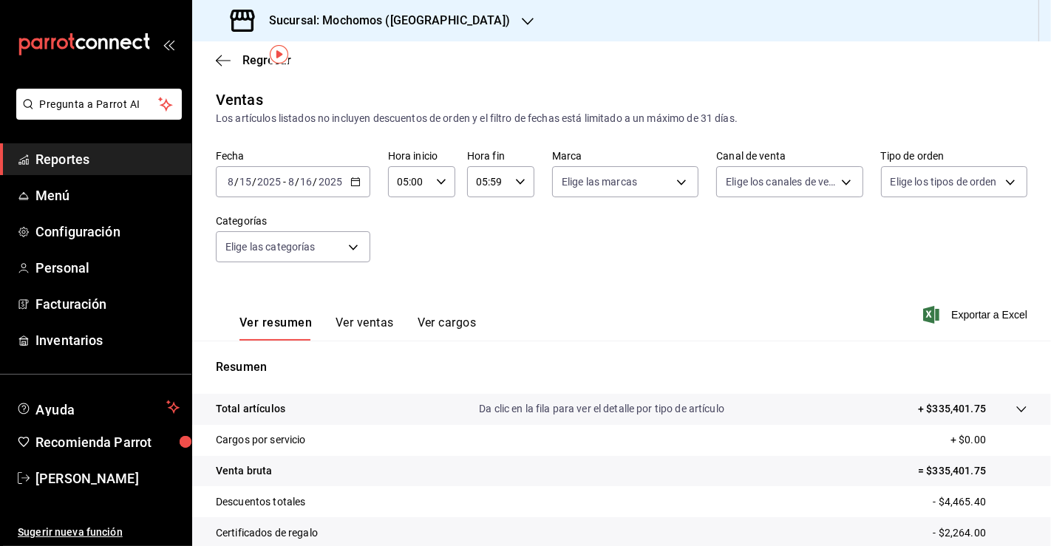
scroll to position [0, 0]
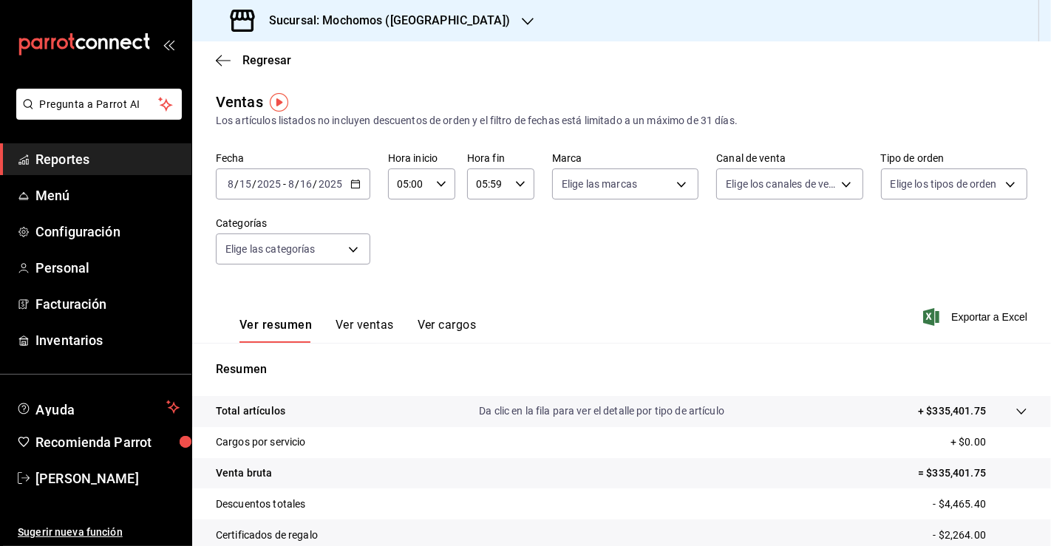
click at [365, 182] on div "[DATE] [DATE] - [DATE] [DATE]" at bounding box center [293, 183] width 154 height 31
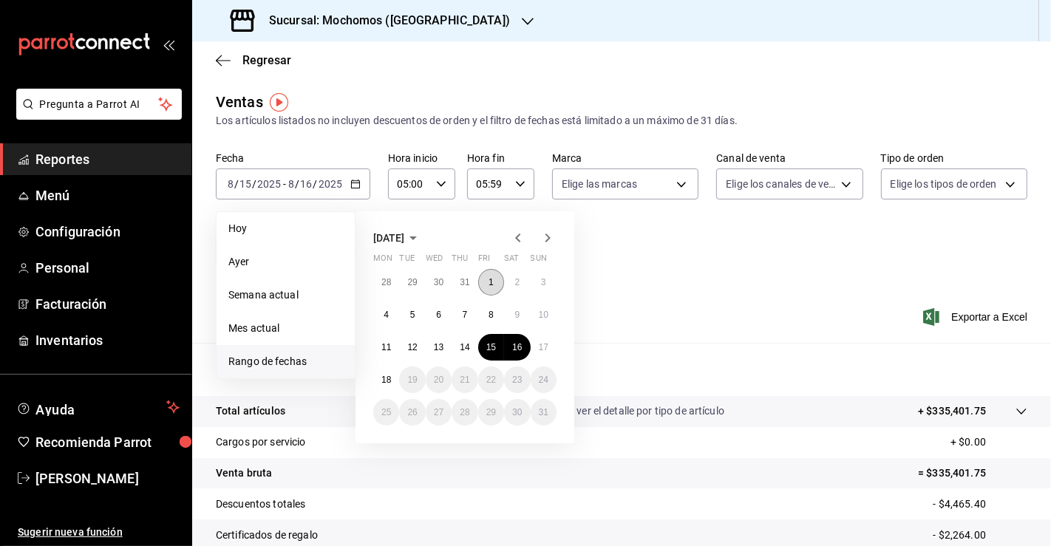
click at [485, 287] on button "1" at bounding box center [491, 282] width 26 height 27
click at [394, 380] on button "18" at bounding box center [386, 379] width 26 height 27
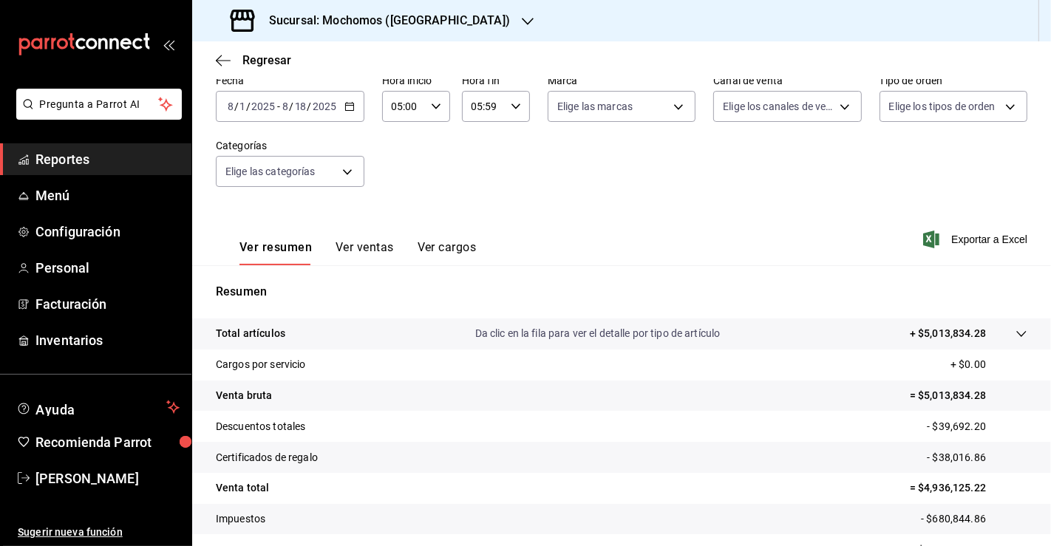
scroll to position [162, 0]
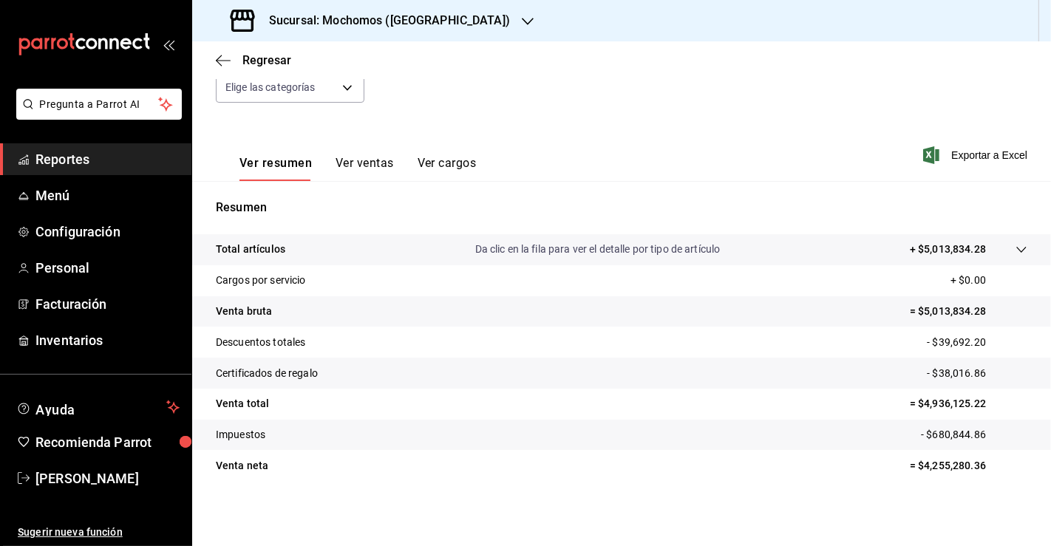
click at [88, 165] on span "Reportes" at bounding box center [107, 159] width 144 height 20
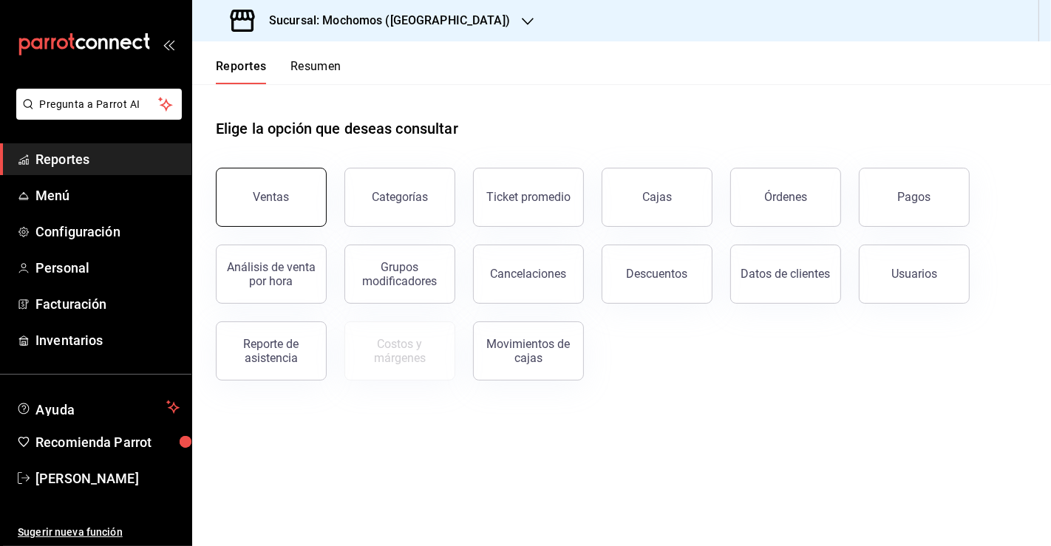
click at [292, 203] on button "Ventas" at bounding box center [271, 197] width 111 height 59
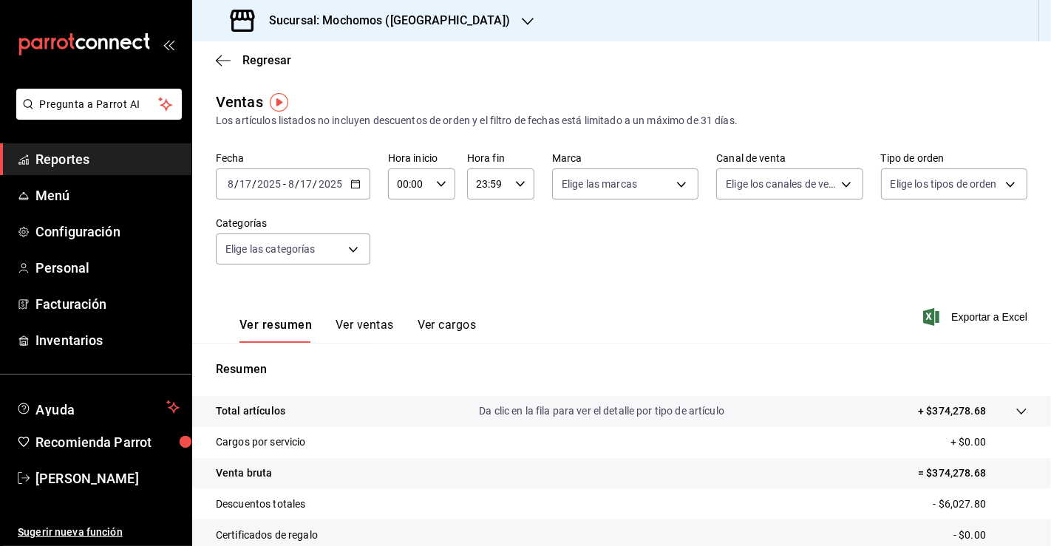
click at [352, 184] on icon "button" at bounding box center [355, 184] width 10 height 10
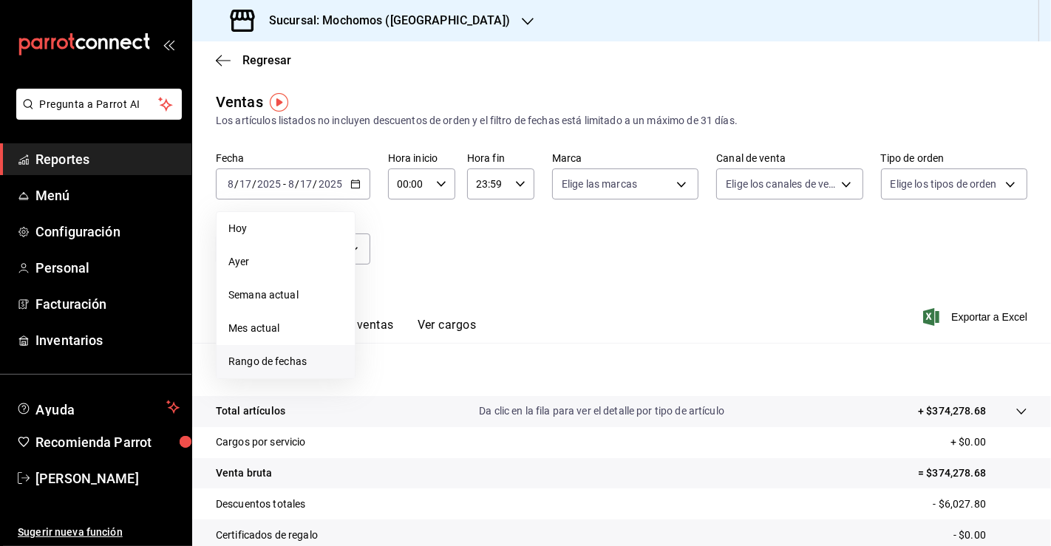
click at [291, 357] on span "Rango de fechas" at bounding box center [285, 362] width 115 height 16
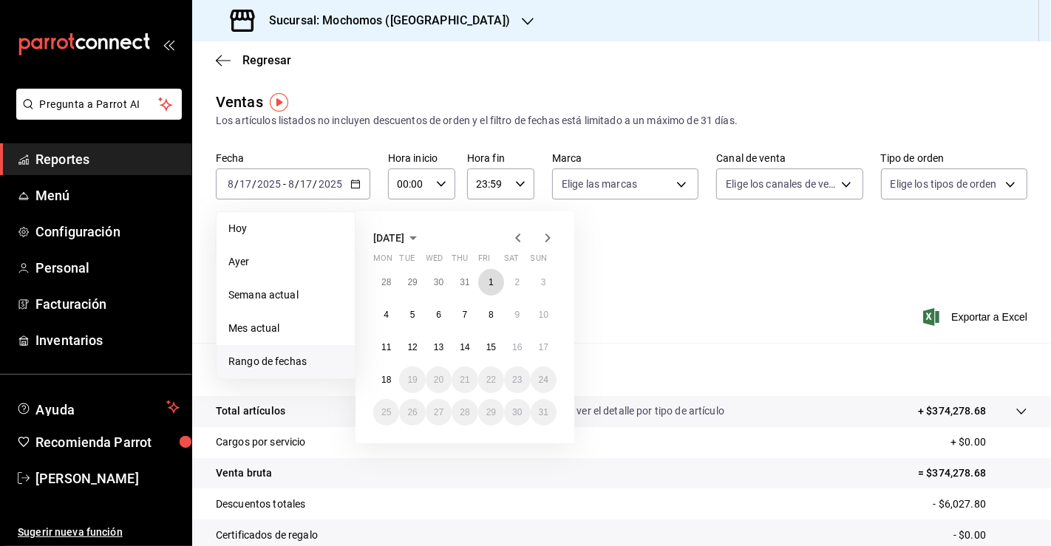
drag, startPoint x: 484, startPoint y: 287, endPoint x: 471, endPoint y: 300, distance: 18.3
click at [484, 286] on button "1" at bounding box center [491, 282] width 26 height 27
click at [392, 376] on button "18" at bounding box center [386, 379] width 26 height 27
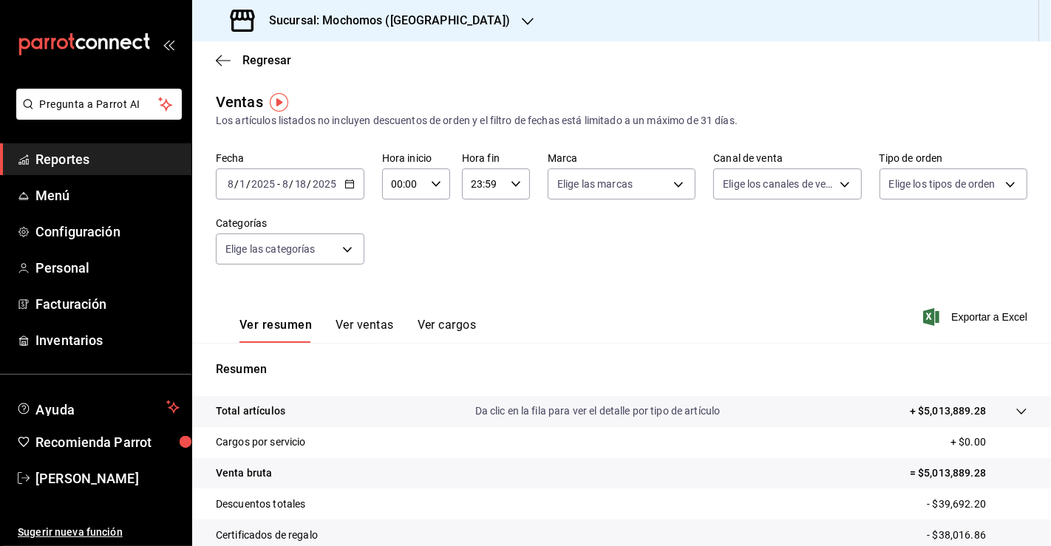
click at [436, 186] on icon "button" at bounding box center [436, 184] width 10 height 10
click at [400, 251] on span "03" at bounding box center [397, 246] width 10 height 12
type input "03:00"
click at [757, 336] on div at bounding box center [525, 273] width 1051 height 546
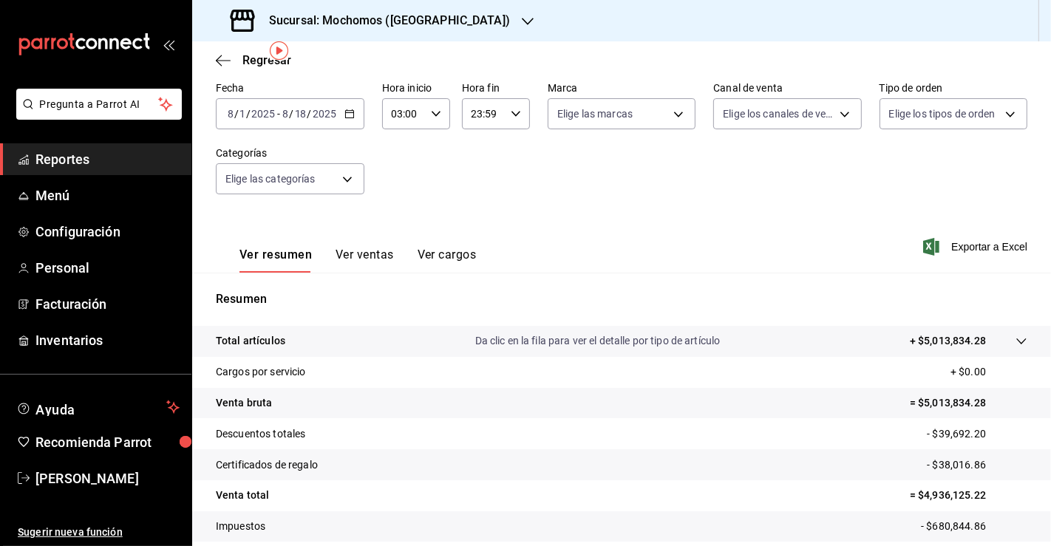
scroll to position [162, 0]
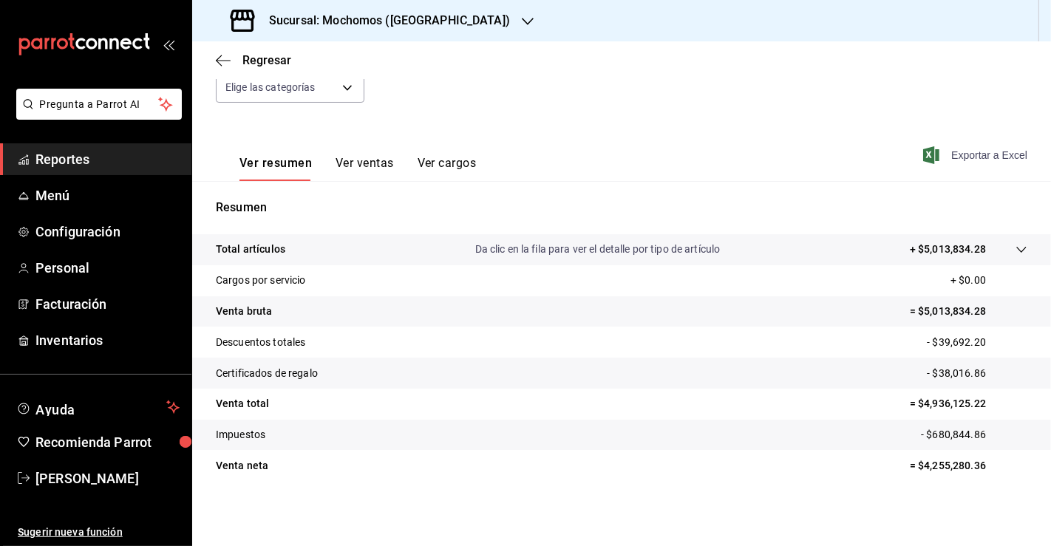
click at [958, 153] on span "Exportar a Excel" at bounding box center [976, 155] width 101 height 18
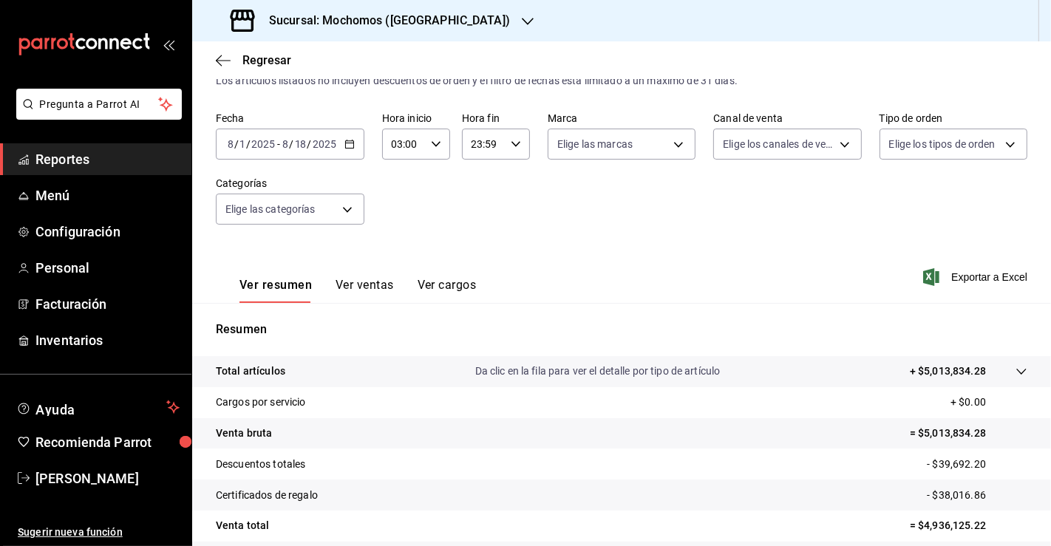
scroll to position [0, 0]
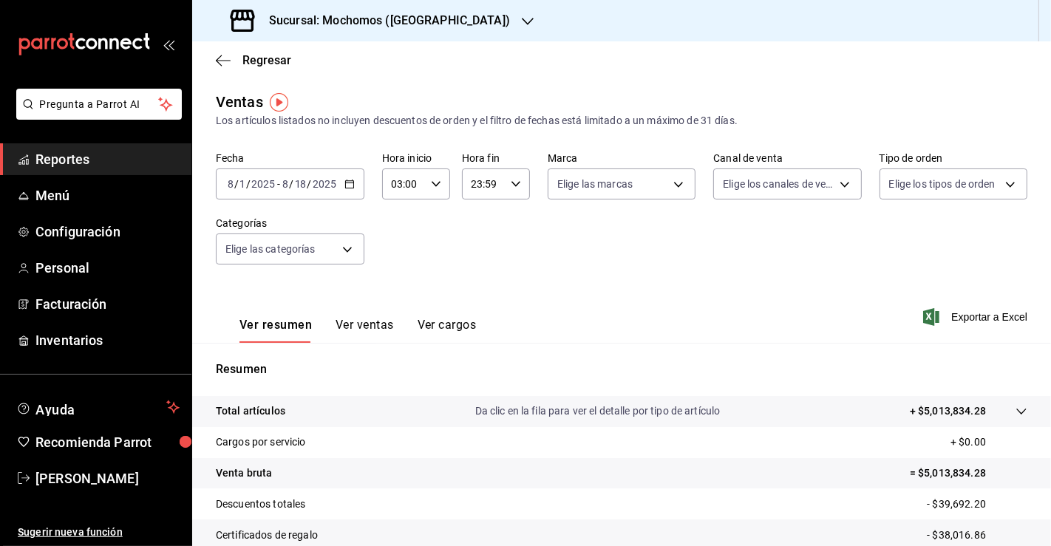
click at [349, 186] on icon "button" at bounding box center [349, 184] width 10 height 10
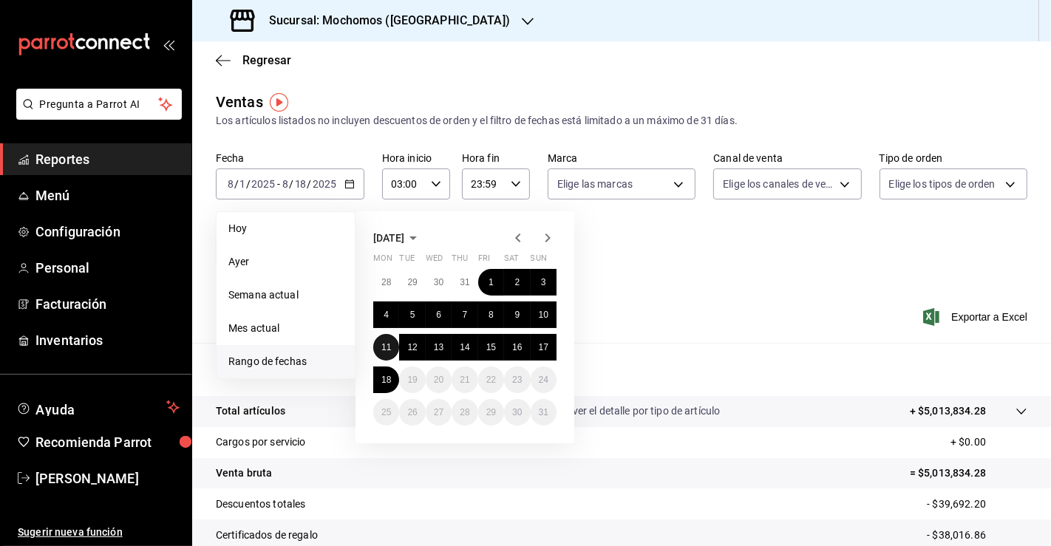
click at [393, 355] on button "11" at bounding box center [386, 347] width 26 height 27
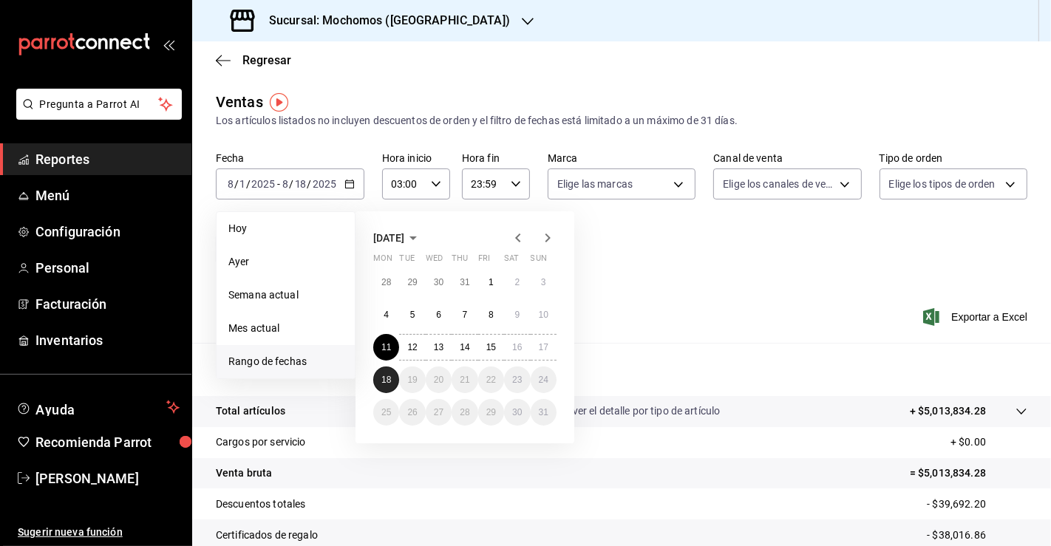
click at [389, 373] on button "18" at bounding box center [386, 379] width 26 height 27
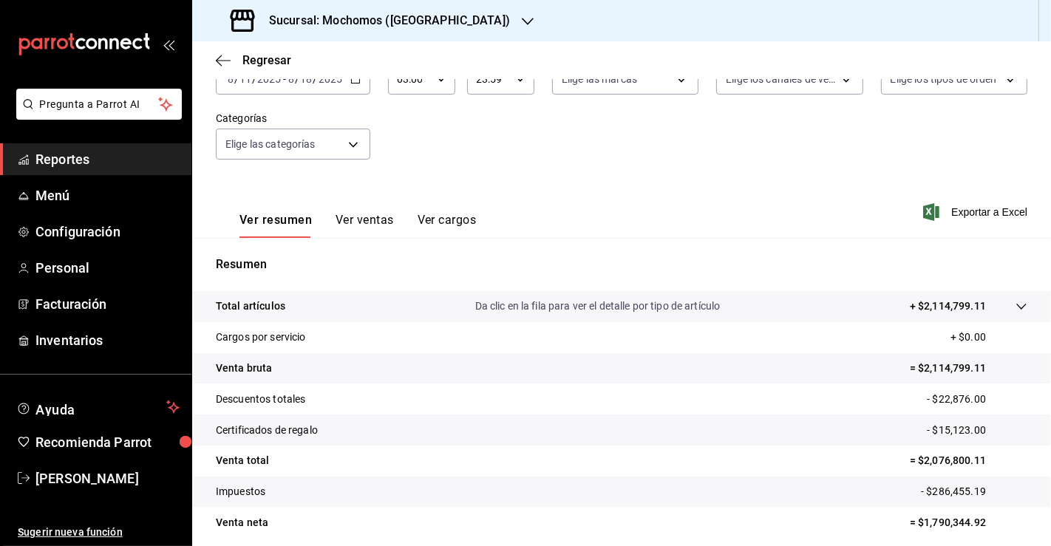
scroll to position [162, 0]
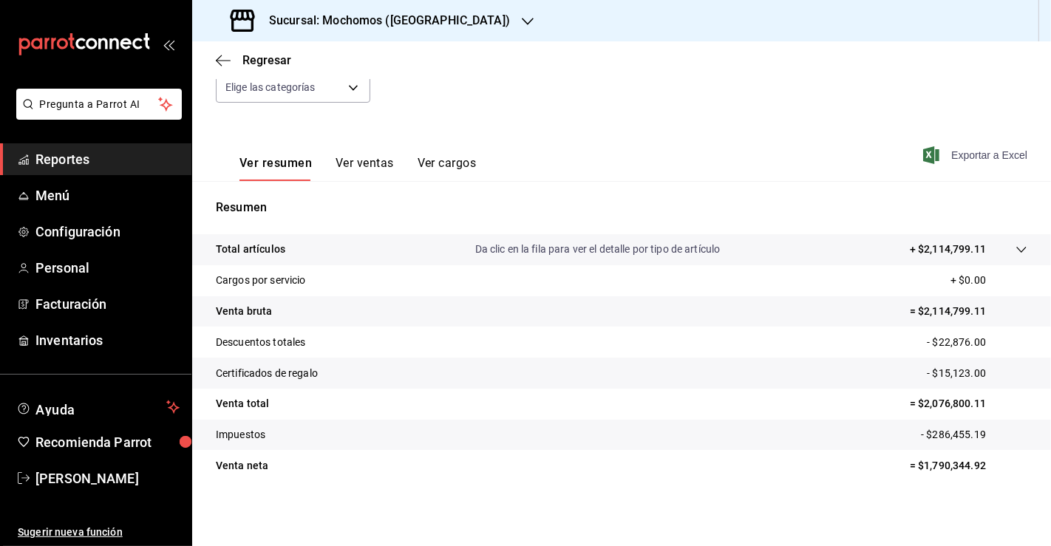
click at [980, 154] on span "Exportar a Excel" at bounding box center [976, 155] width 101 height 18
click at [106, 171] on link "Reportes" at bounding box center [95, 159] width 191 height 32
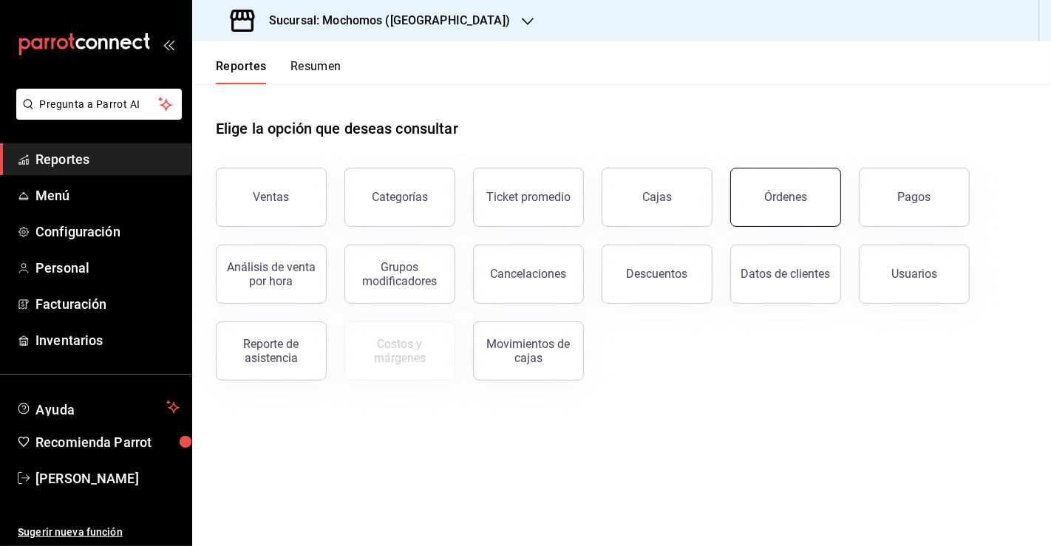
click at [793, 199] on div "Órdenes" at bounding box center [785, 197] width 43 height 14
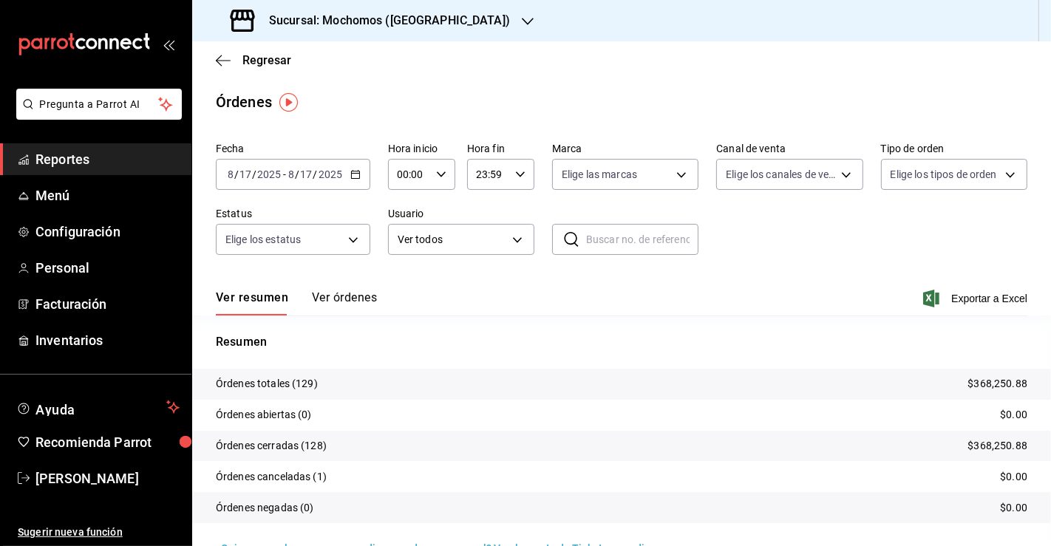
click at [353, 174] on \(Stroke\) "button" at bounding box center [355, 173] width 8 height 1
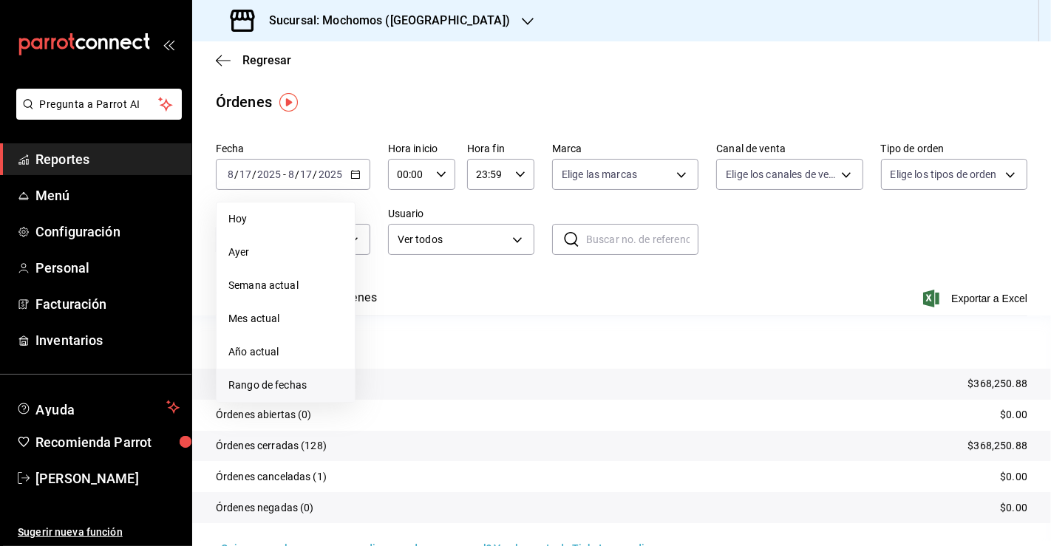
click at [293, 374] on li "Rango de fechas" at bounding box center [285, 385] width 138 height 33
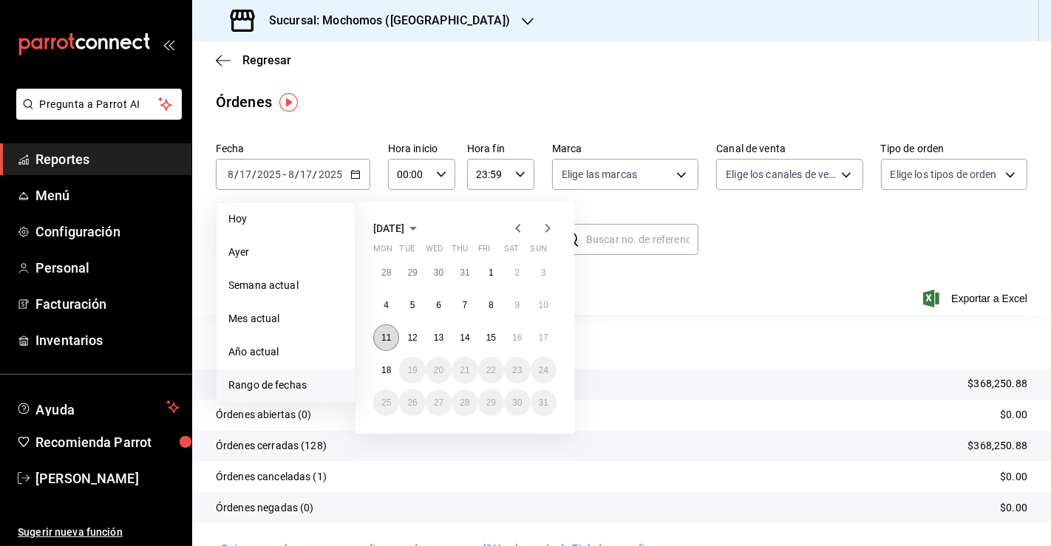
click at [387, 341] on abbr "11" at bounding box center [386, 337] width 10 height 10
drag, startPoint x: 388, startPoint y: 360, endPoint x: 394, endPoint y: 349, distance: 12.6
click at [388, 361] on button "18" at bounding box center [386, 370] width 26 height 27
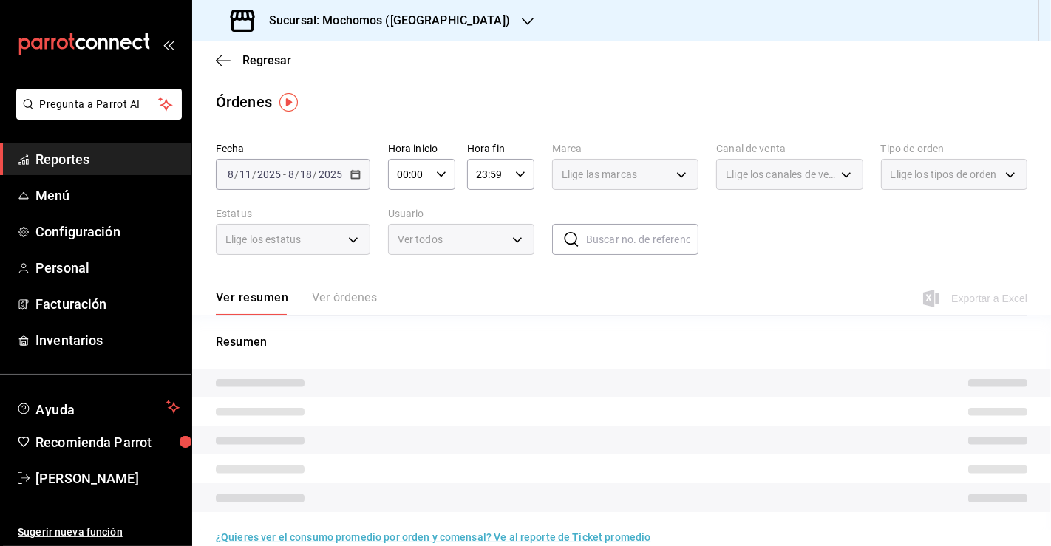
click at [436, 178] on icon "button" at bounding box center [441, 174] width 10 height 10
click at [408, 269] on span "04" at bounding box center [403, 272] width 10 height 12
type input "04:00"
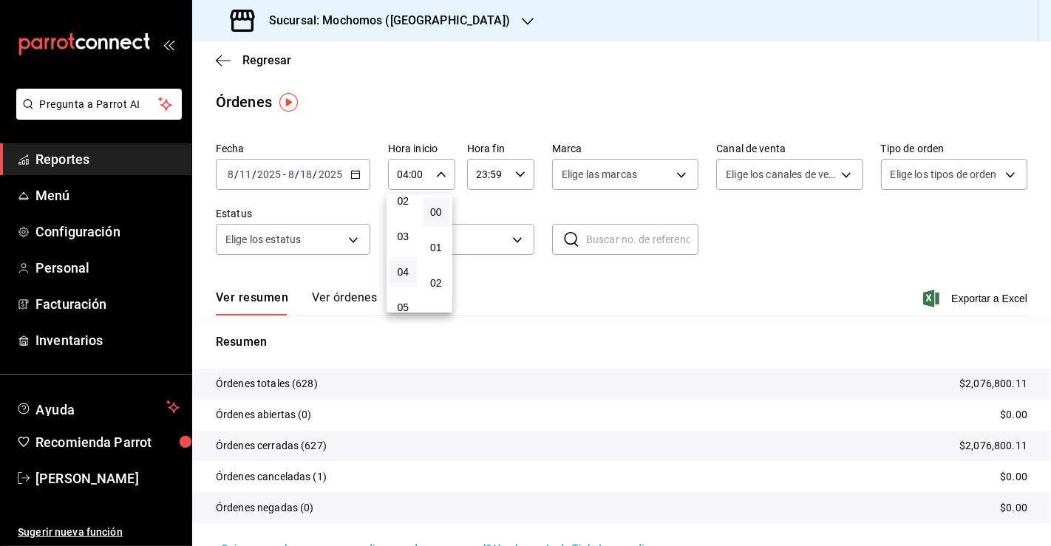
click at [846, 244] on div at bounding box center [525, 273] width 1051 height 546
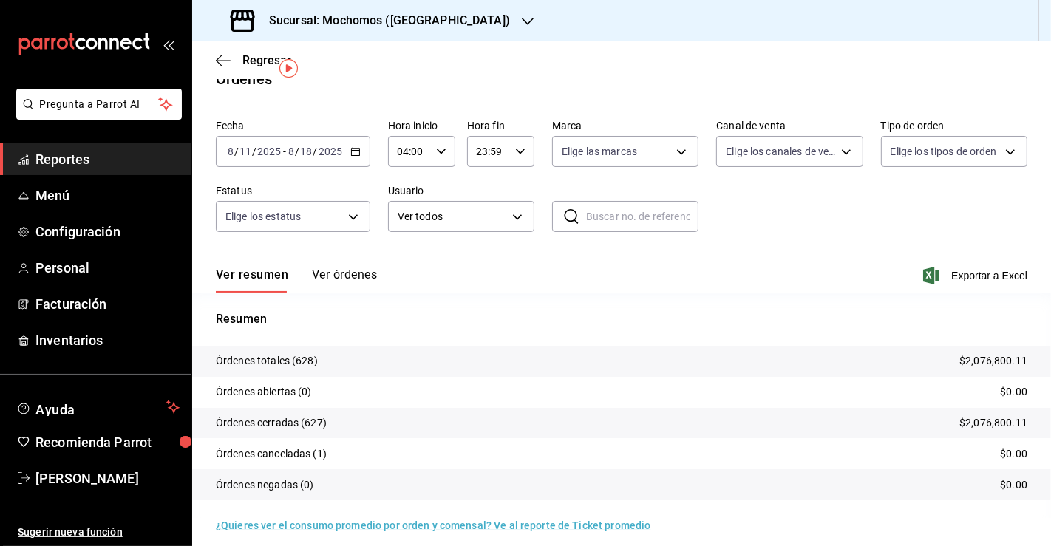
scroll to position [33, 0]
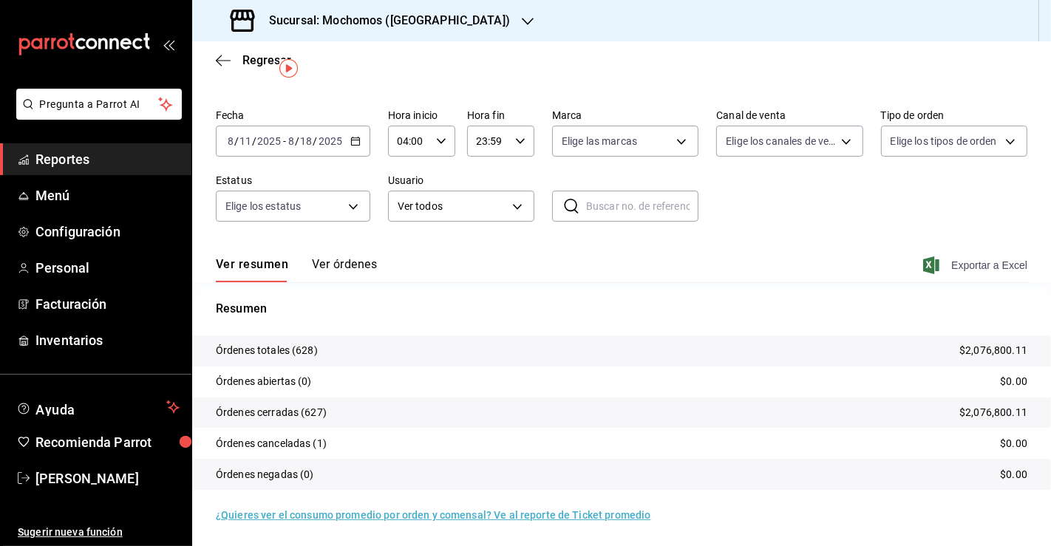
click at [964, 273] on span "Exportar a Excel" at bounding box center [976, 265] width 101 height 18
